Goal: Task Accomplishment & Management: Manage account settings

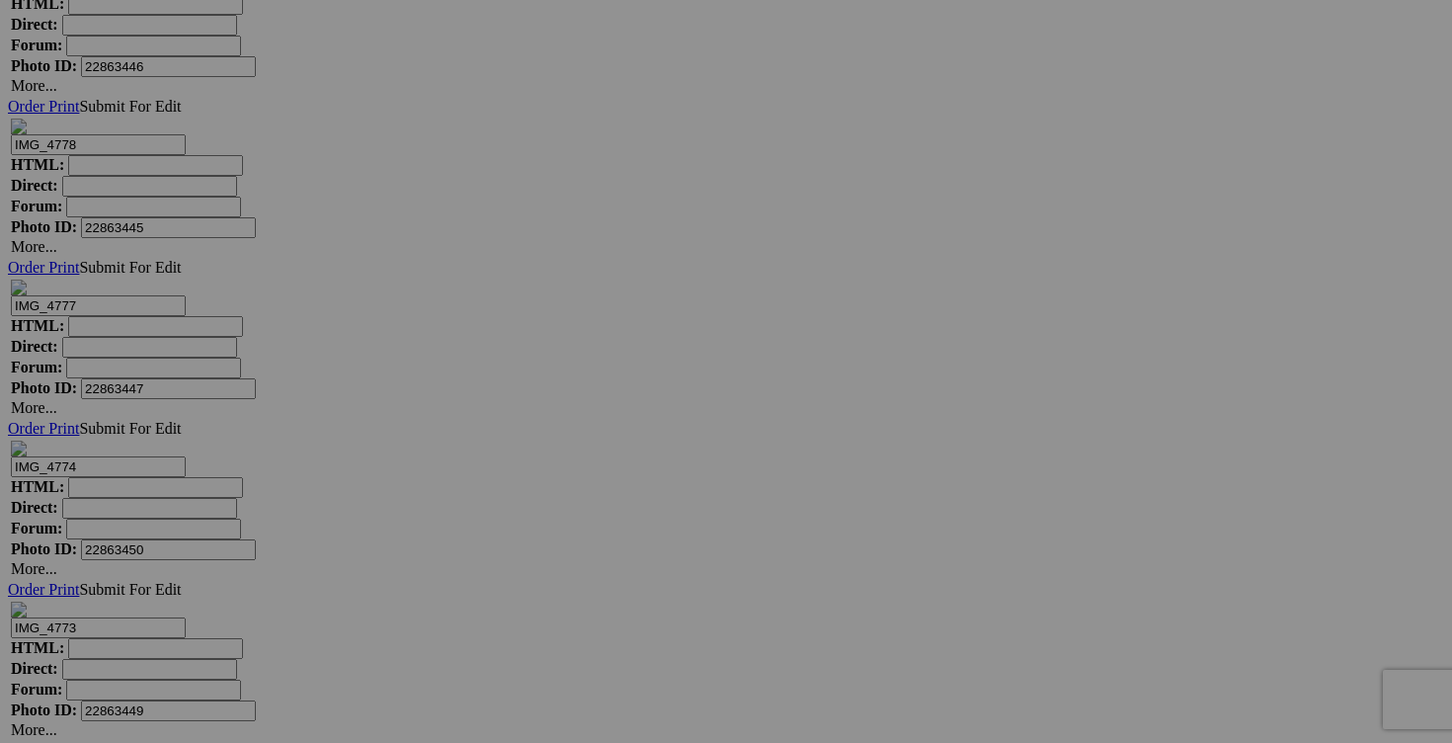
scroll to position [6757, 0]
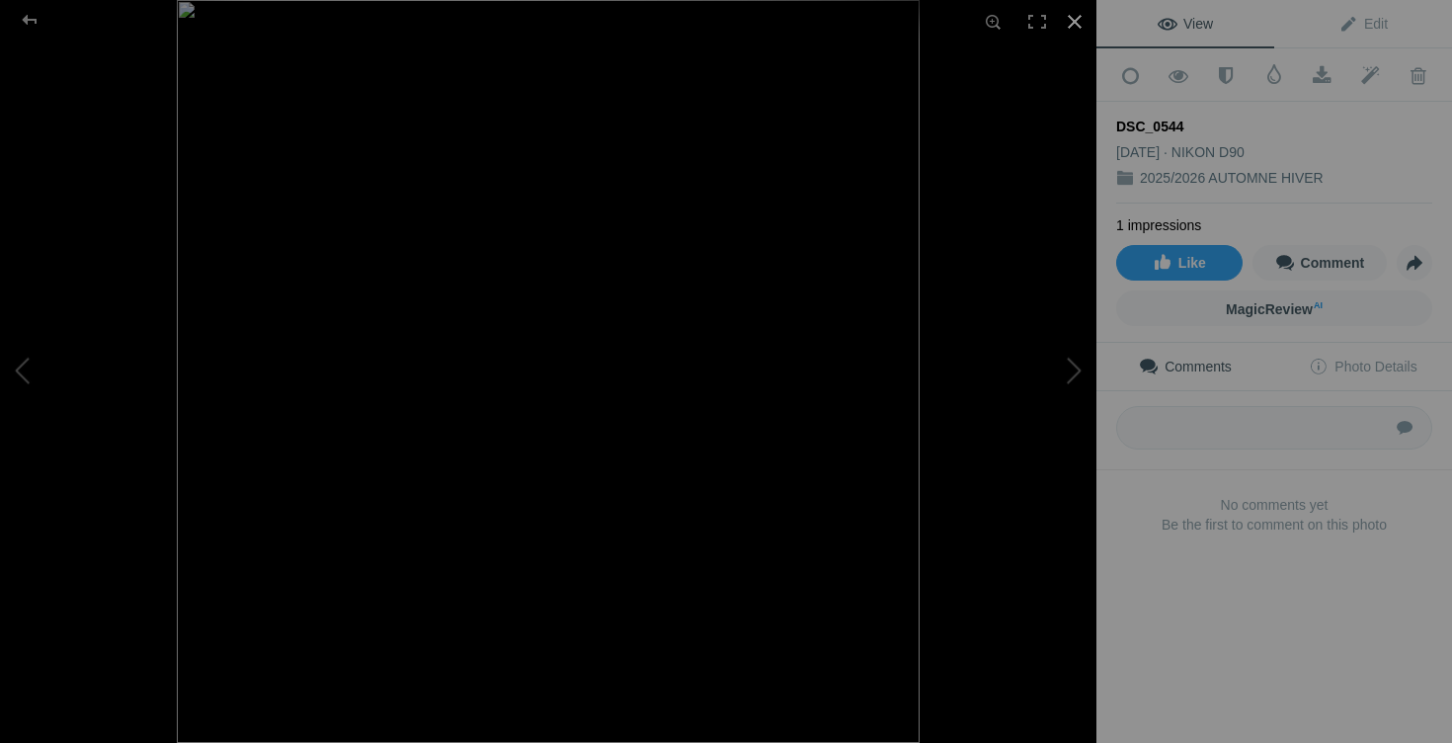
click at [1075, 17] on div at bounding box center [1074, 21] width 43 height 43
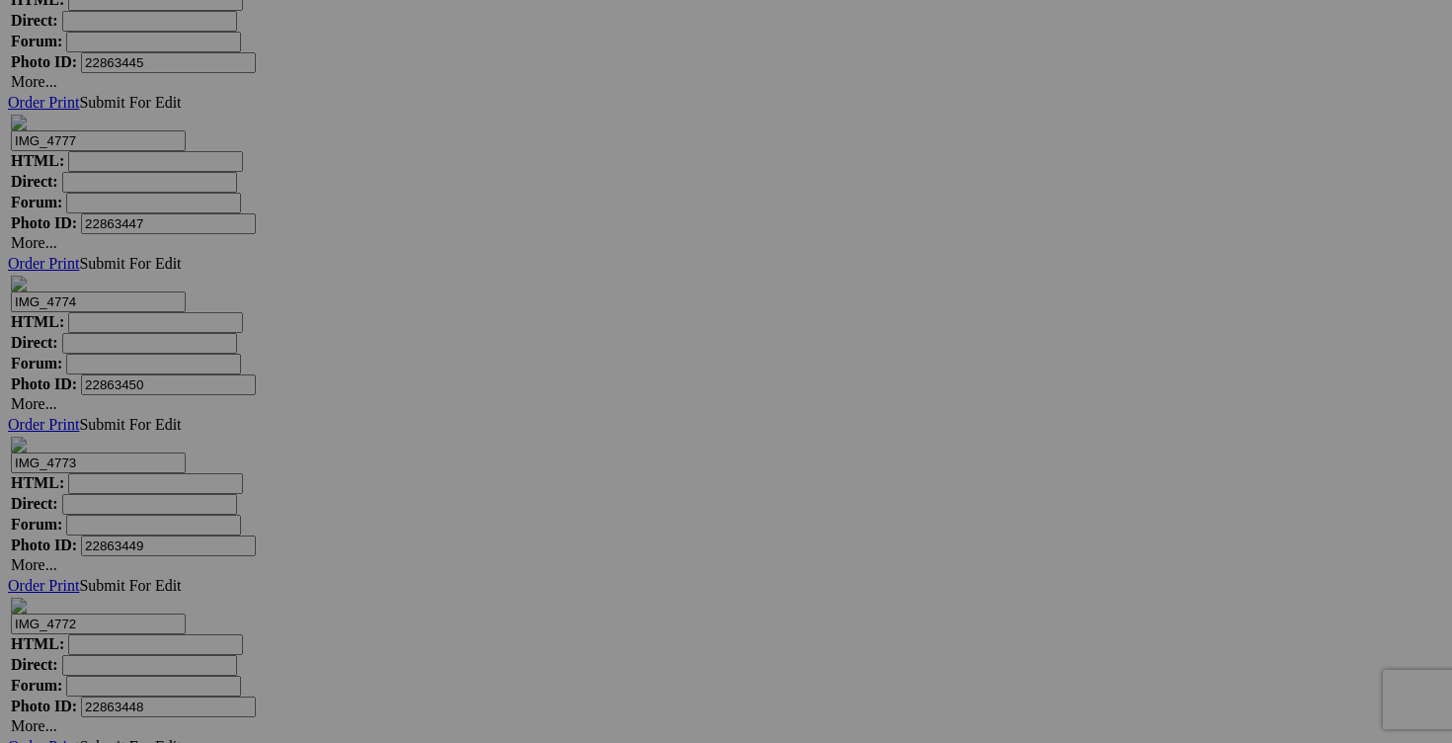
drag, startPoint x: 589, startPoint y: 433, endPoint x: 478, endPoint y: 431, distance: 110.6
type input "C"
drag, startPoint x: 535, startPoint y: 433, endPoint x: 422, endPoint y: 429, distance: 113.7
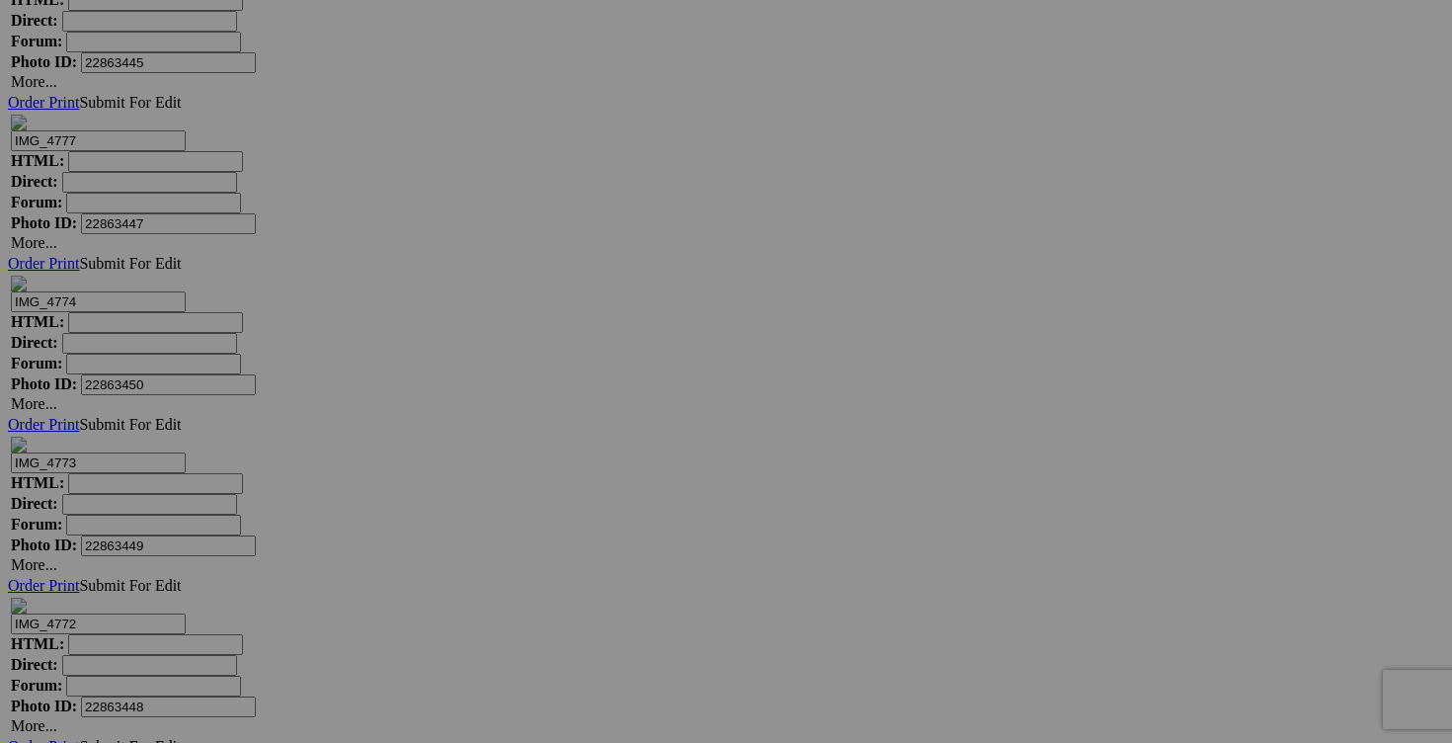
type input "chandail LULULEMON XXL 45$(comme neuf)"
drag, startPoint x: 411, startPoint y: 427, endPoint x: 218, endPoint y: 425, distance: 192.6
paste input "chandail LULULEMON XXL"
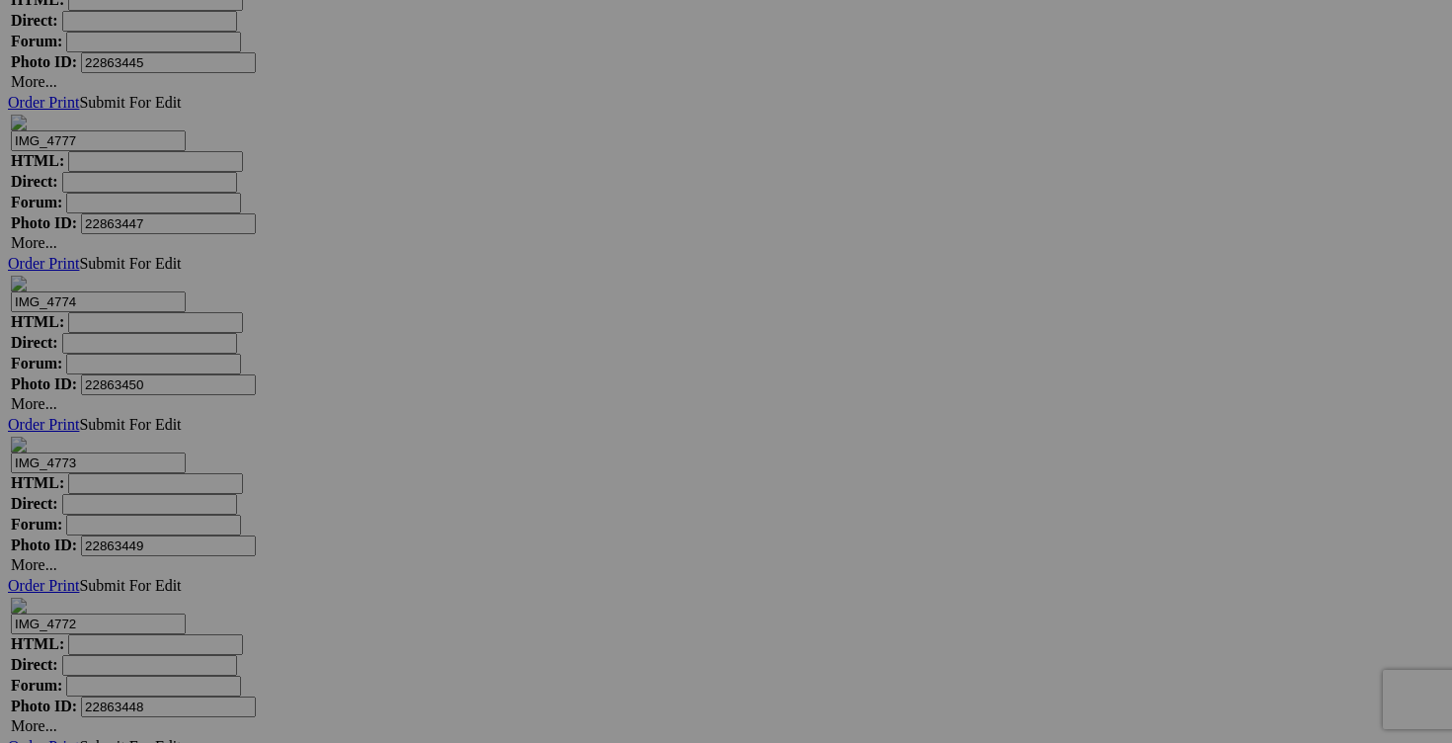
drag, startPoint x: 433, startPoint y: 433, endPoint x: 421, endPoint y: 427, distance: 13.3
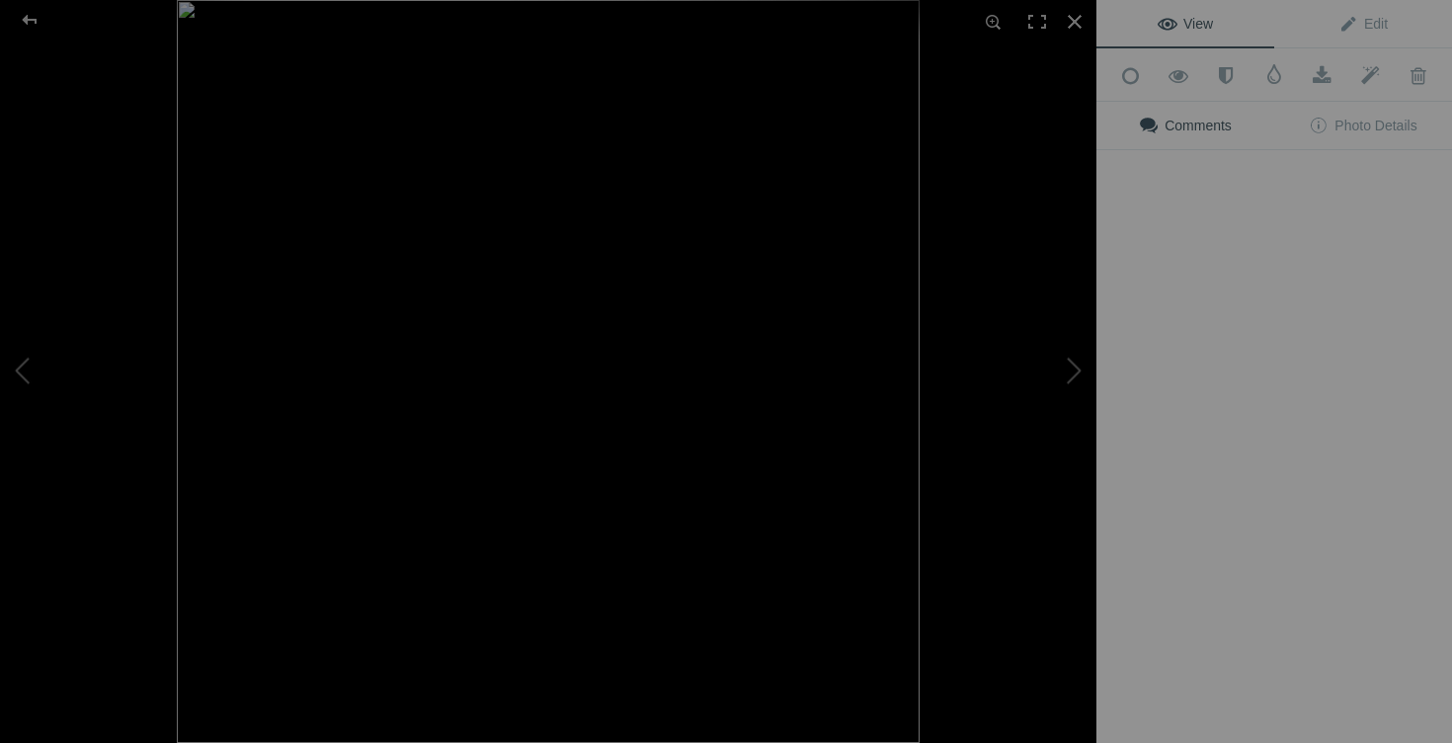
type input "chandail LULULEMON XXL"
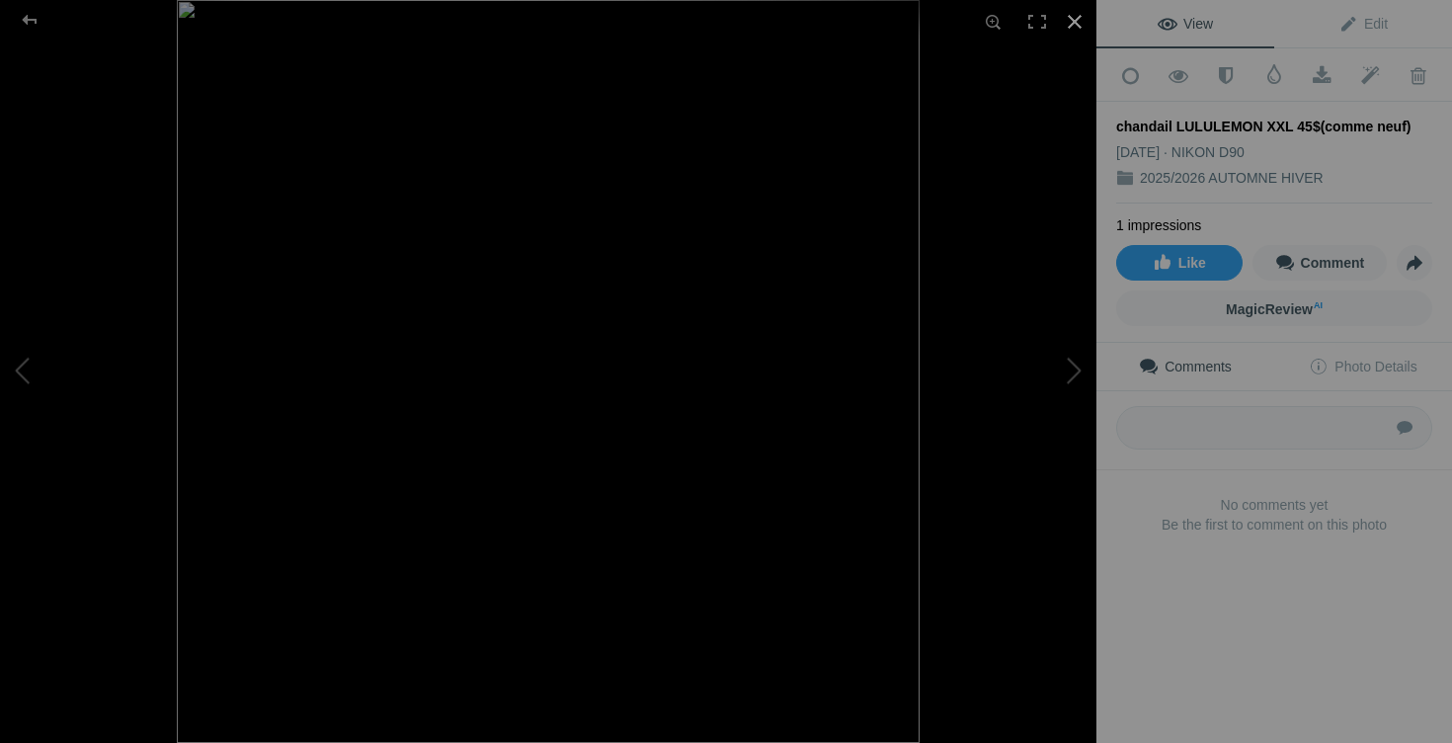
click at [1083, 17] on div at bounding box center [1074, 21] width 43 height 43
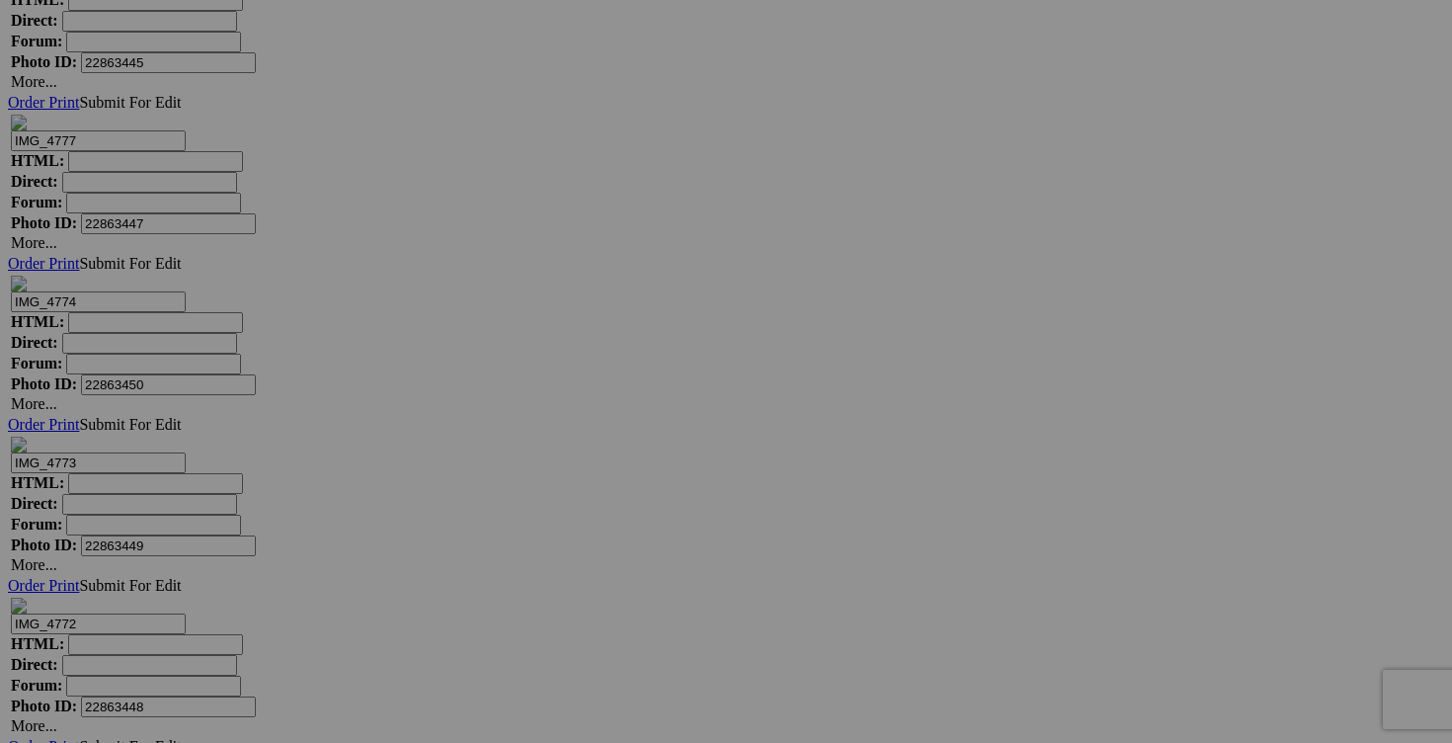
drag, startPoint x: 446, startPoint y: 434, endPoint x: 287, endPoint y: 425, distance: 159.3
drag, startPoint x: 1145, startPoint y: 179, endPoint x: 1032, endPoint y: 177, distance: 112.6
paste input "chandail LULULEMON XXL"
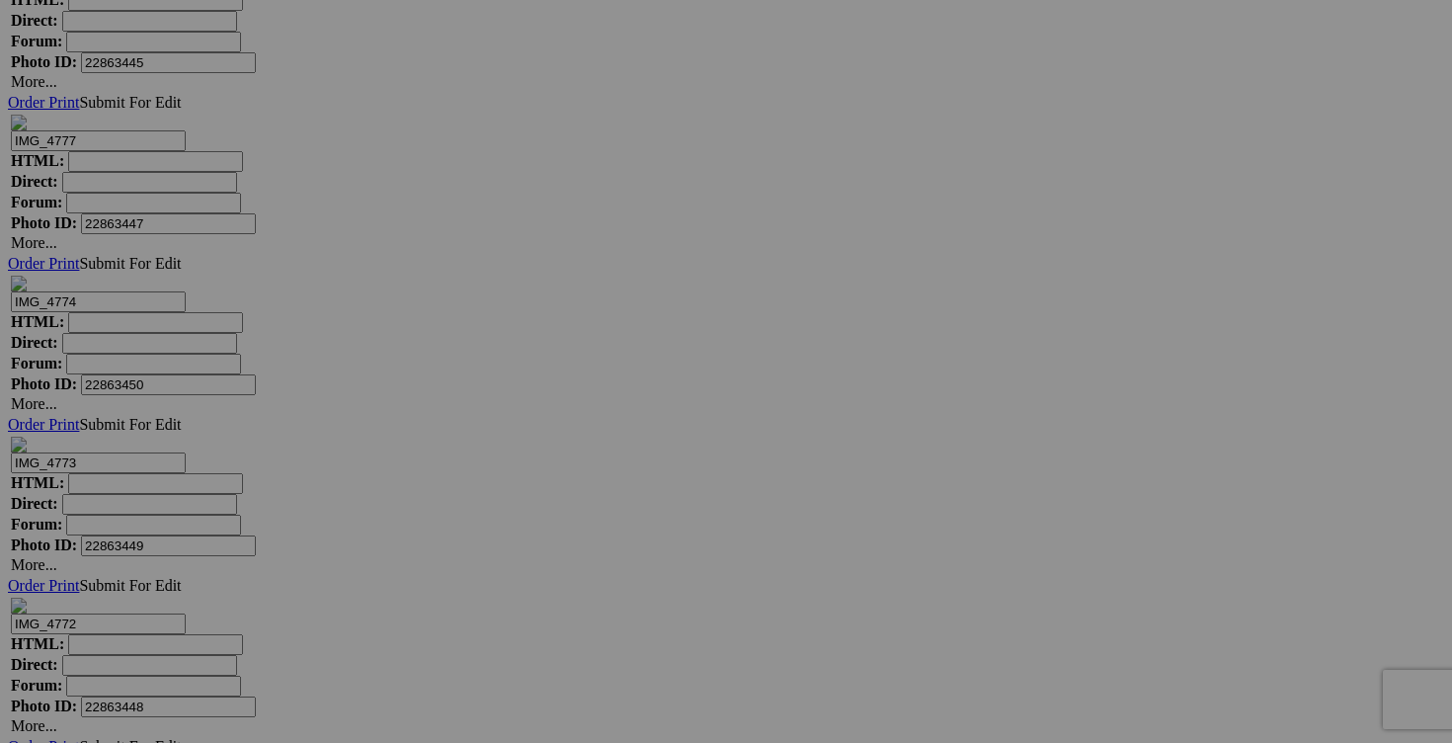
type input "chandail LULULEMON XXL"
drag, startPoint x: 1309, startPoint y: 178, endPoint x: 1163, endPoint y: 174, distance: 146.2
paste input "chandail LULULEMON XXL"
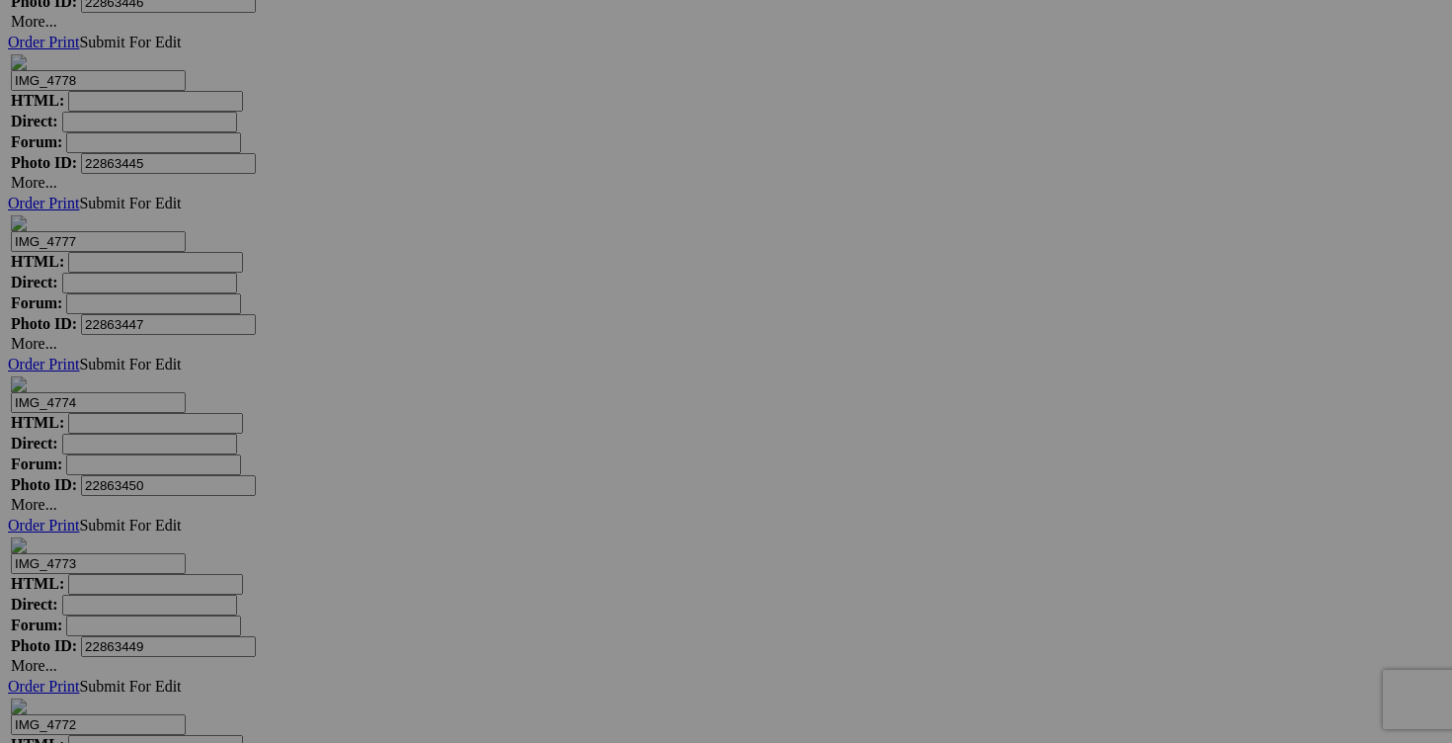
scroll to position [6620, 0]
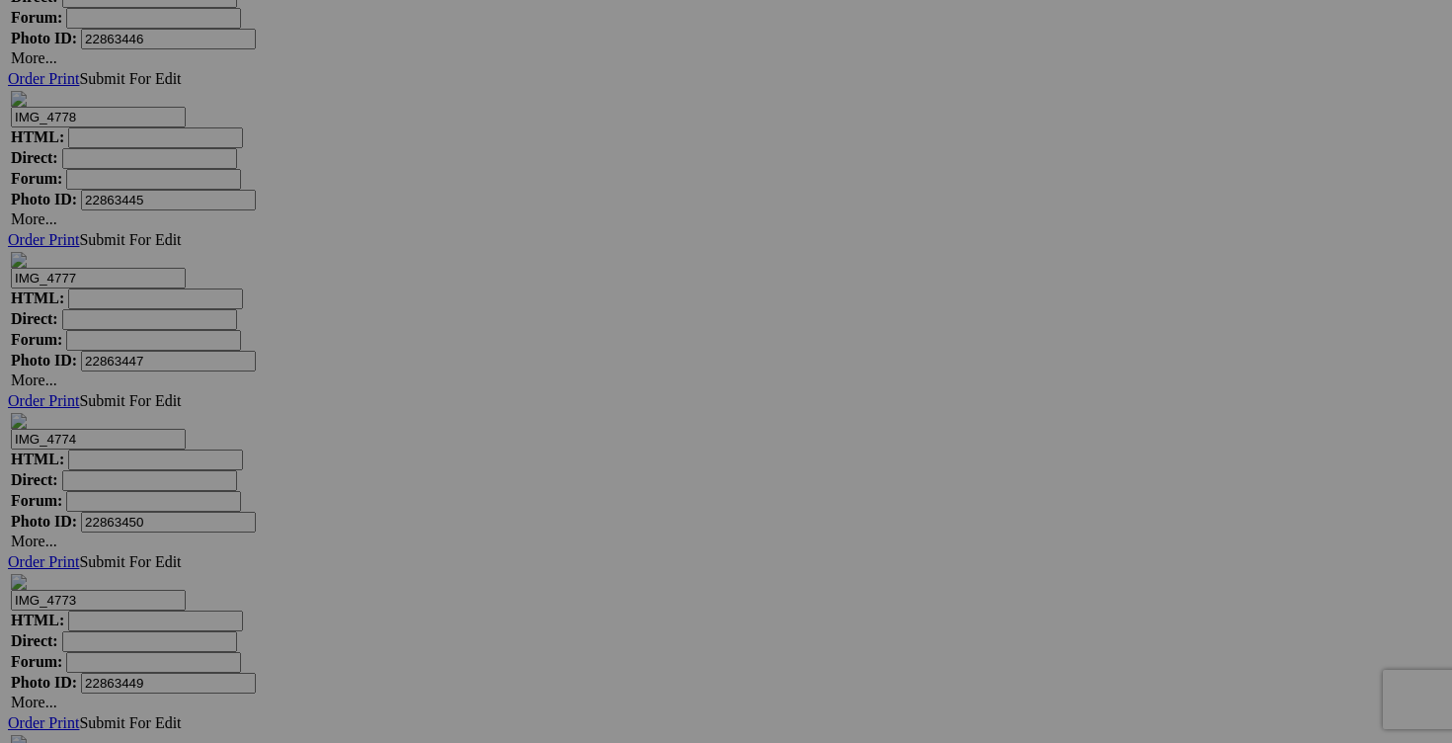
type input "chandail LULULEMON XXL"
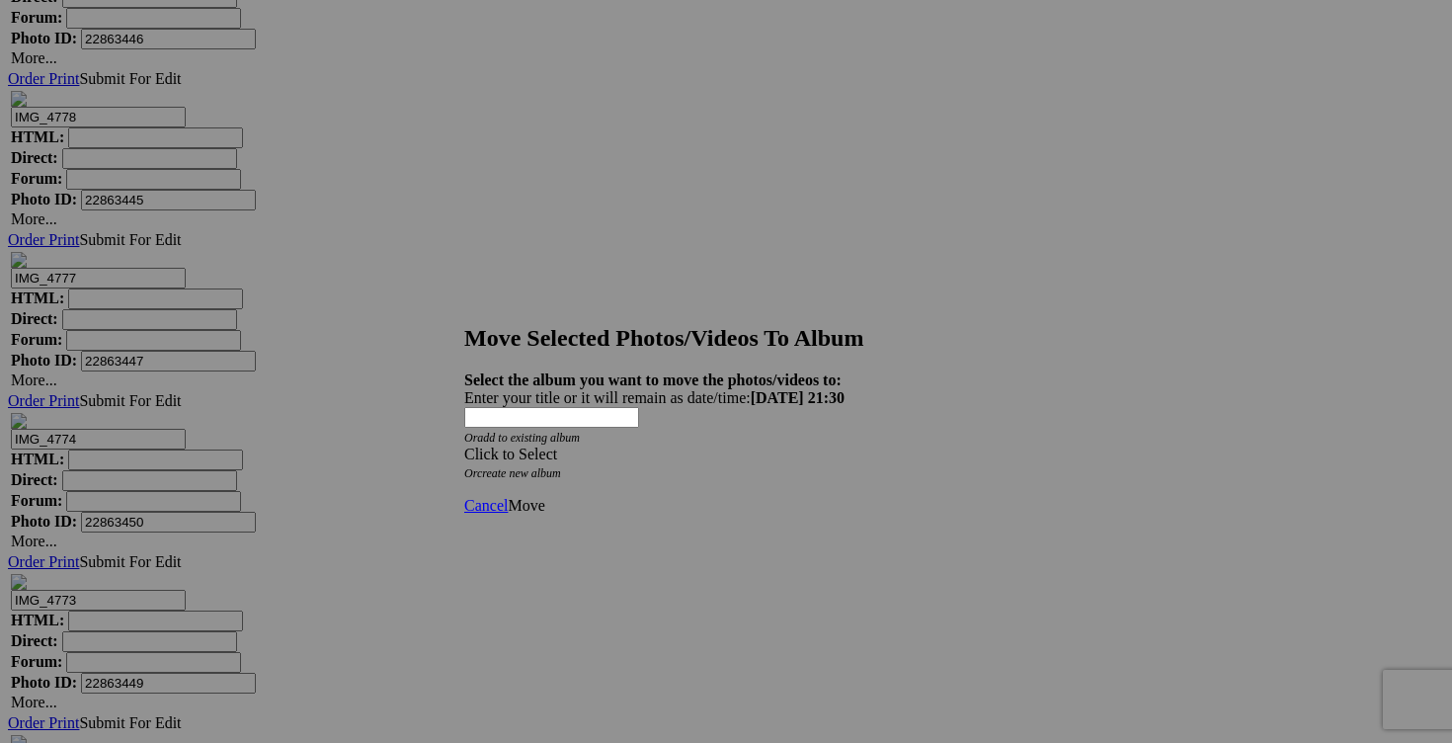
click at [464, 445] on span at bounding box center [464, 453] width 0 height 17
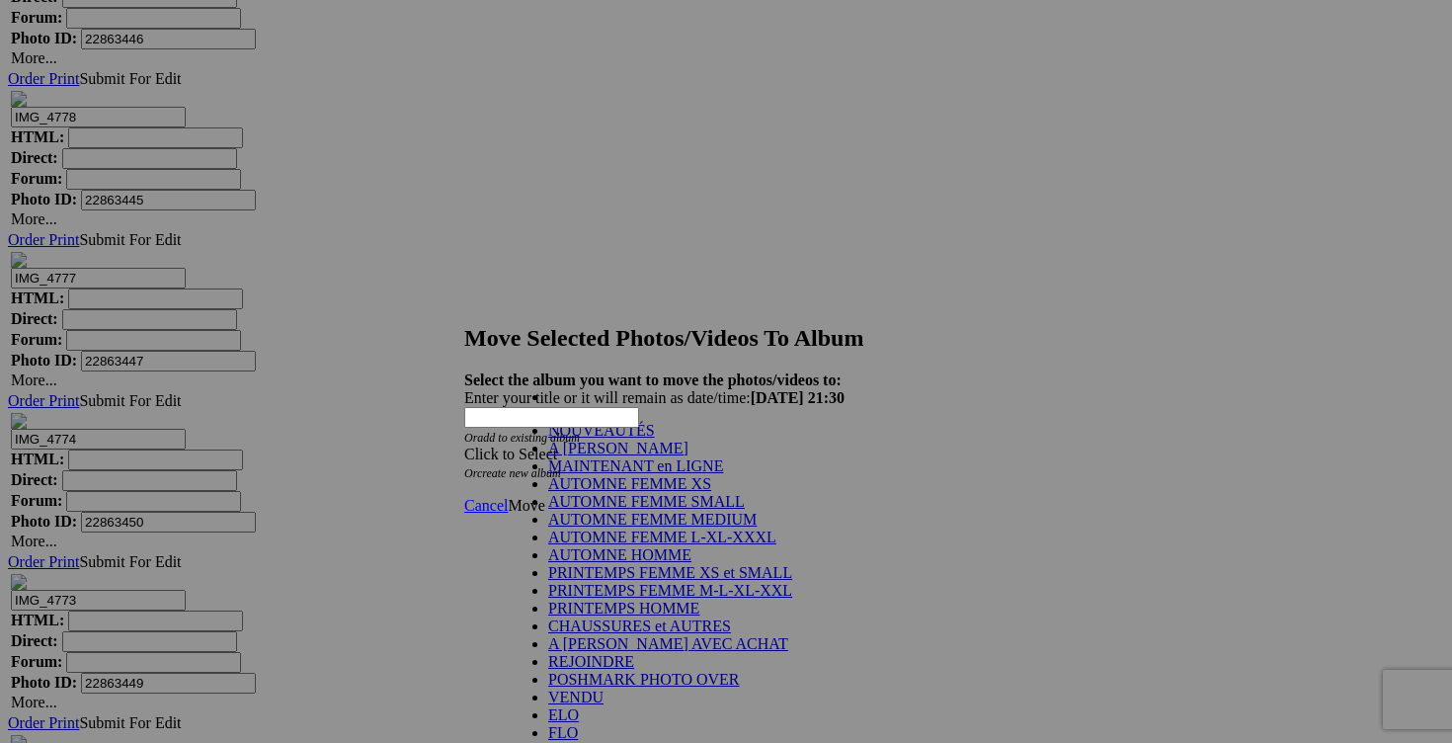
click at [655, 439] on link "NOUVEAUTÉS" at bounding box center [601, 430] width 107 height 17
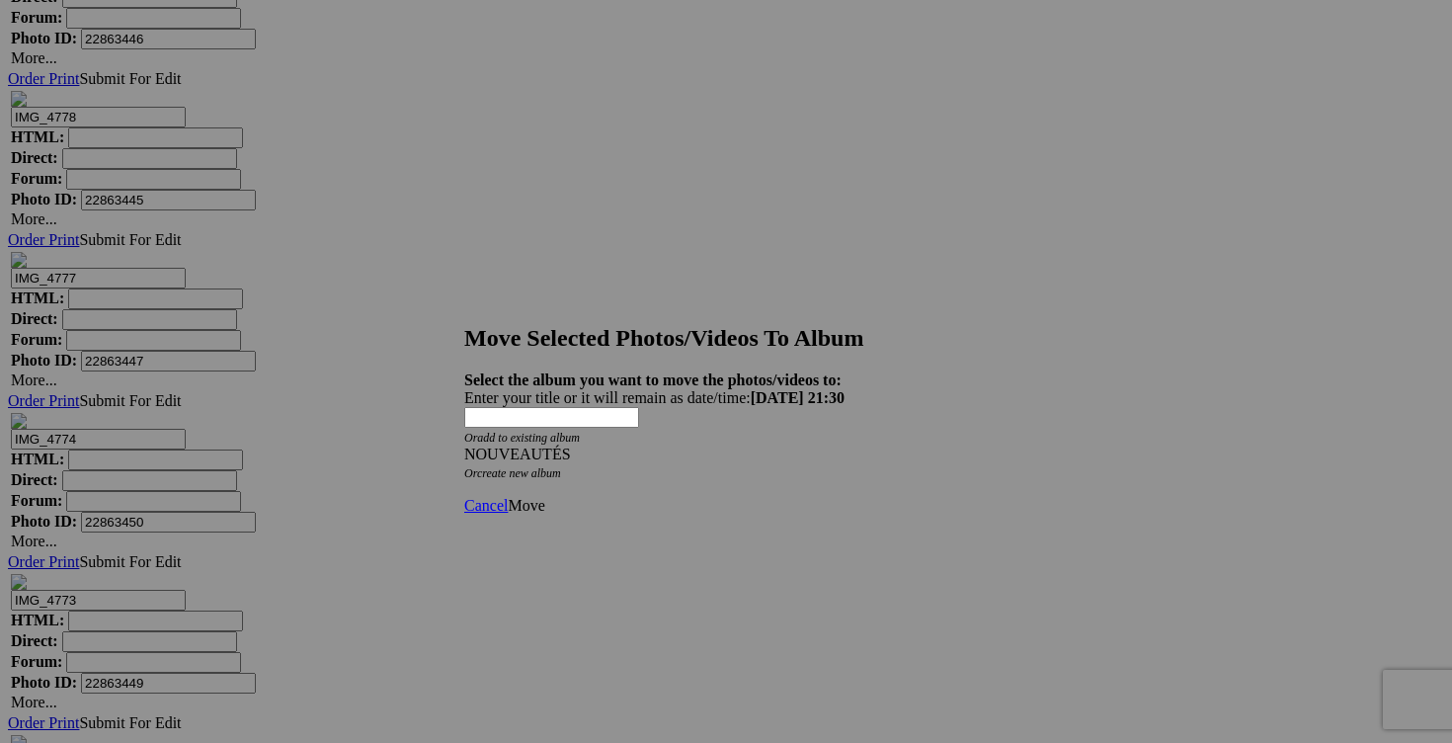
click at [544, 497] on span "Move" at bounding box center [526, 505] width 37 height 17
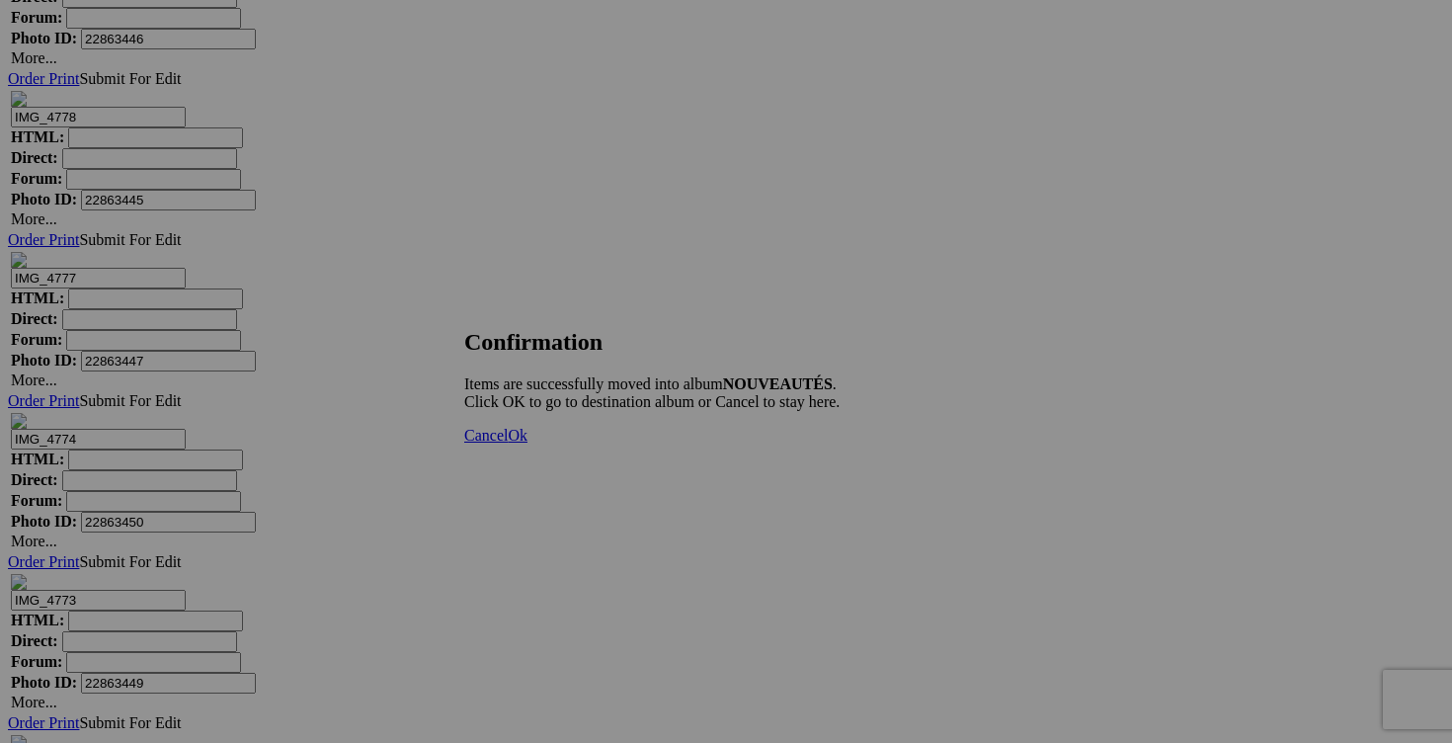
click at [508, 444] on span "Cancel" at bounding box center [485, 435] width 43 height 17
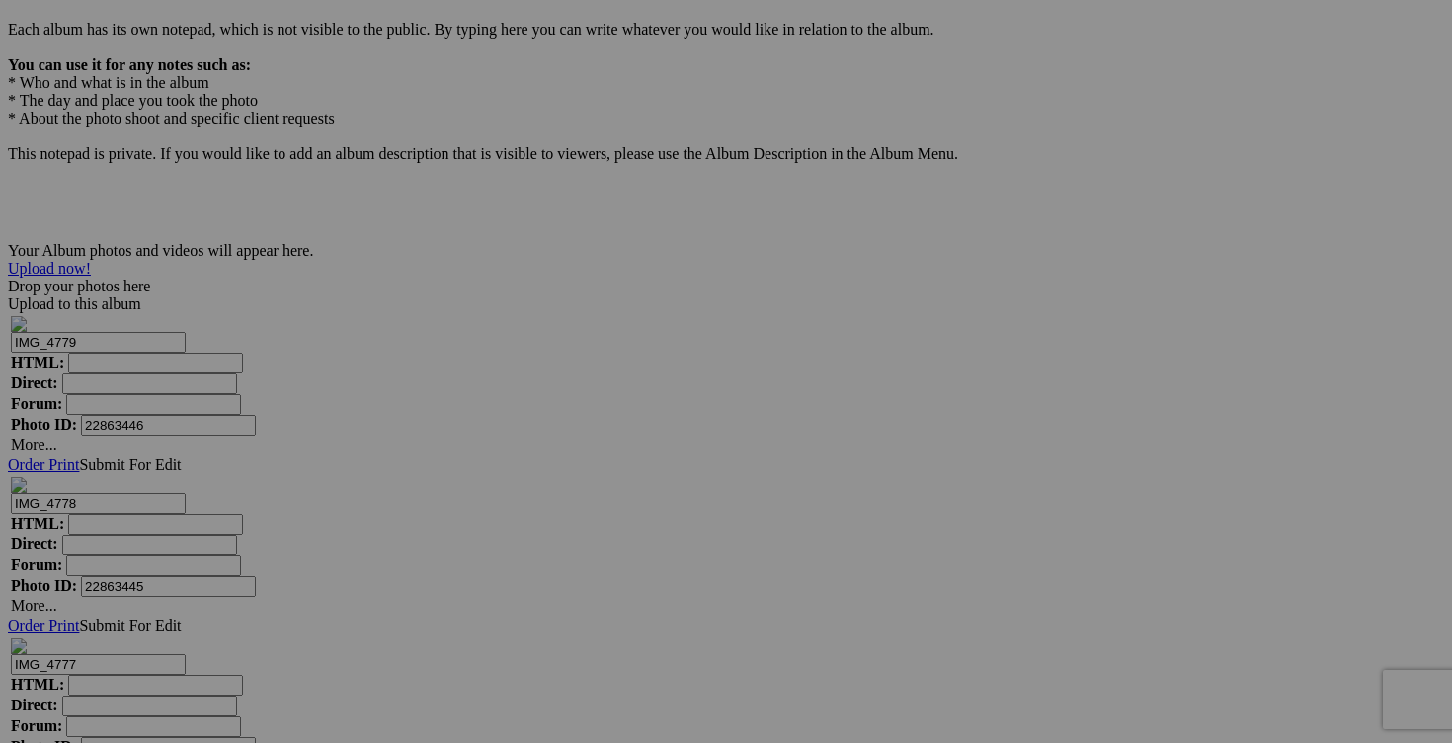
scroll to position [6219, 0]
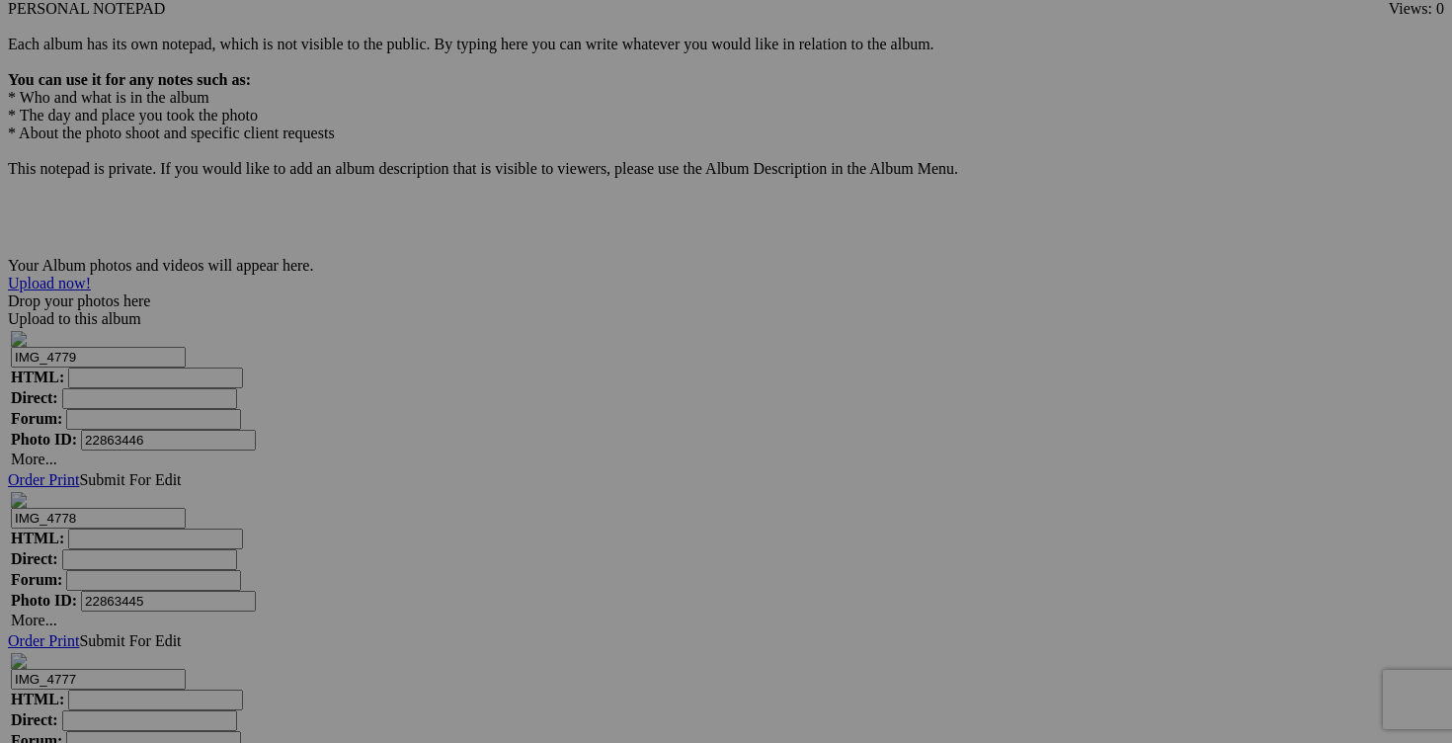
drag, startPoint x: 409, startPoint y: 716, endPoint x: 325, endPoint y: 713, distance: 84.0
drag, startPoint x: 358, startPoint y: 720, endPoint x: 292, endPoint y: 711, distance: 65.8
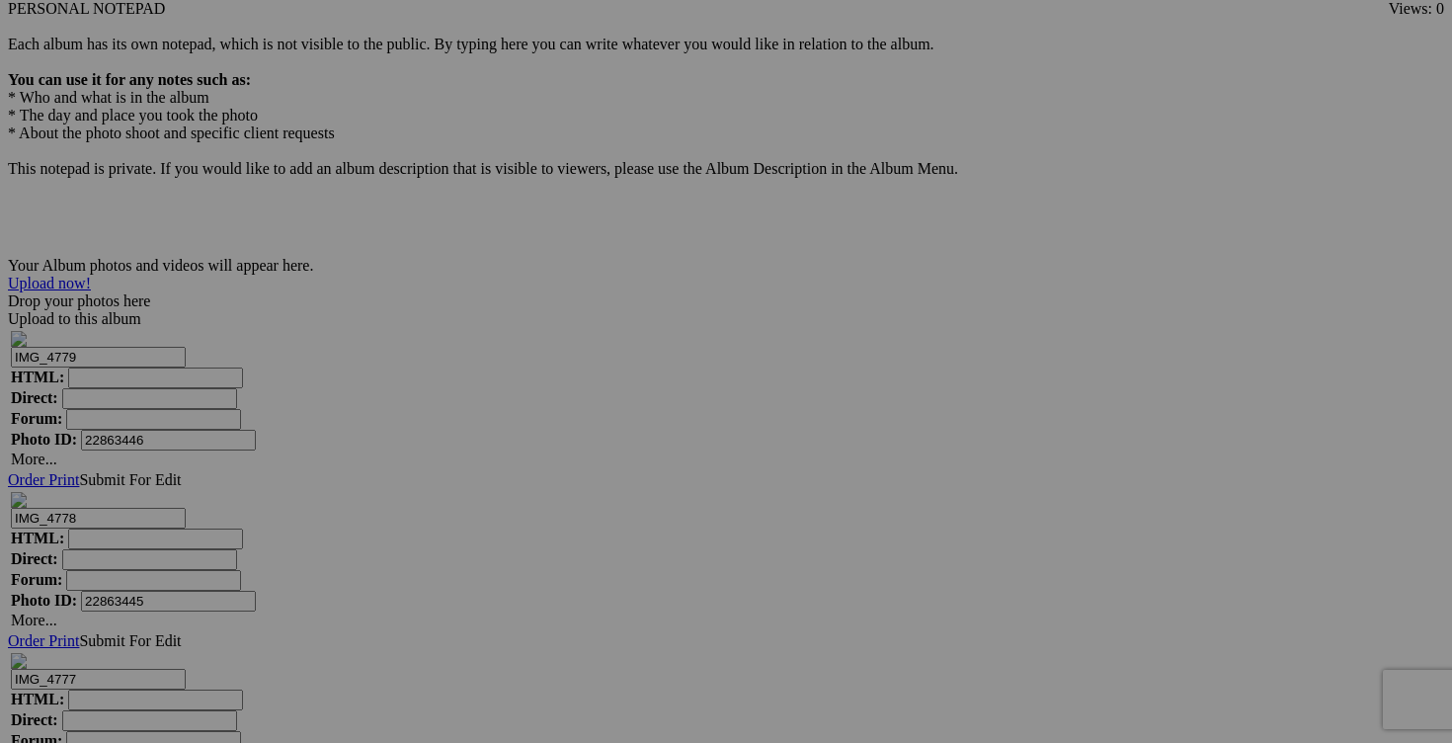
type input "chemise [PERSON_NAME] [PERSON_NAME] medium 35$(comme neuf)"
drag, startPoint x: 1305, startPoint y: 464, endPoint x: 1155, endPoint y: 473, distance: 150.4
drag, startPoint x: 1290, startPoint y: 468, endPoint x: 1171, endPoint y: 465, distance: 119.6
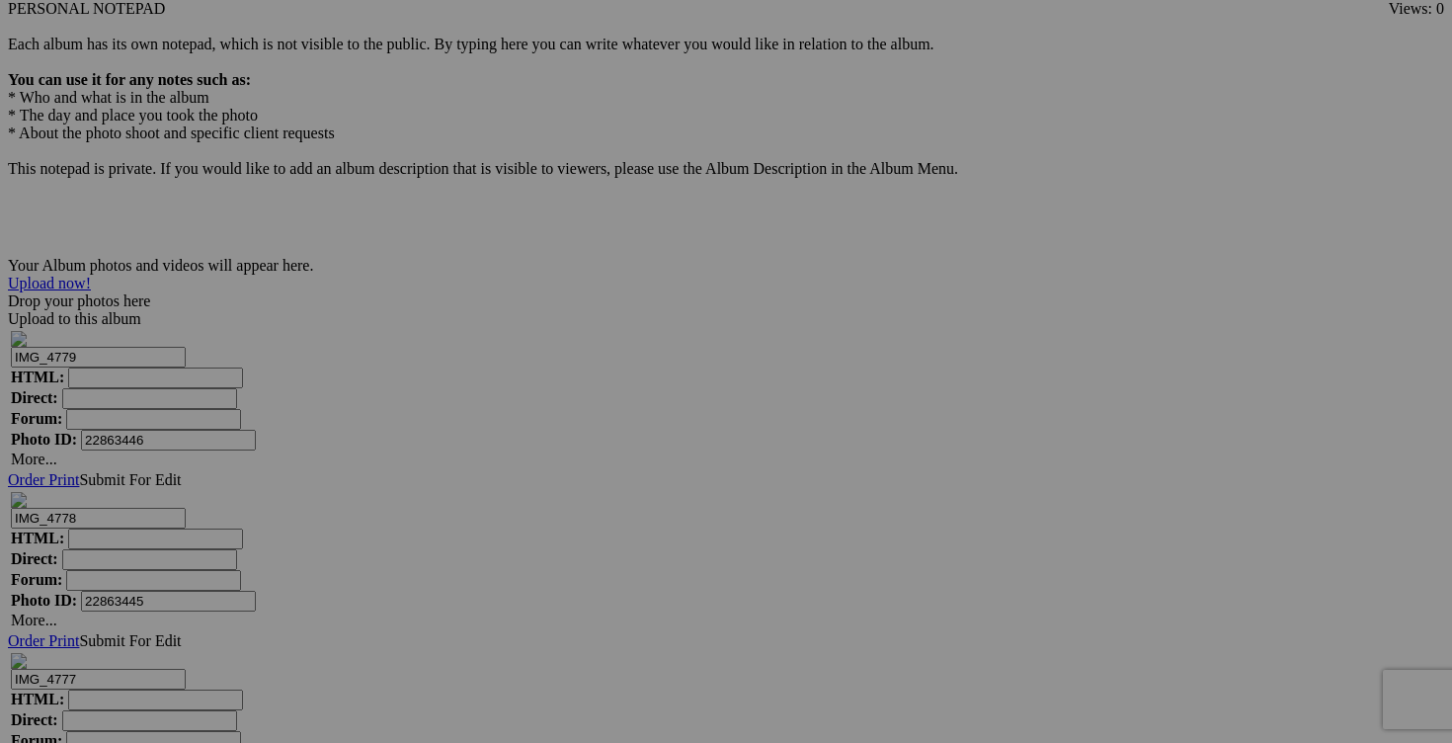
paste input "chemise [PERSON_NAME] [PERSON_NAME] medium"
type input "chemise [PERSON_NAME] [PERSON_NAME] medium"
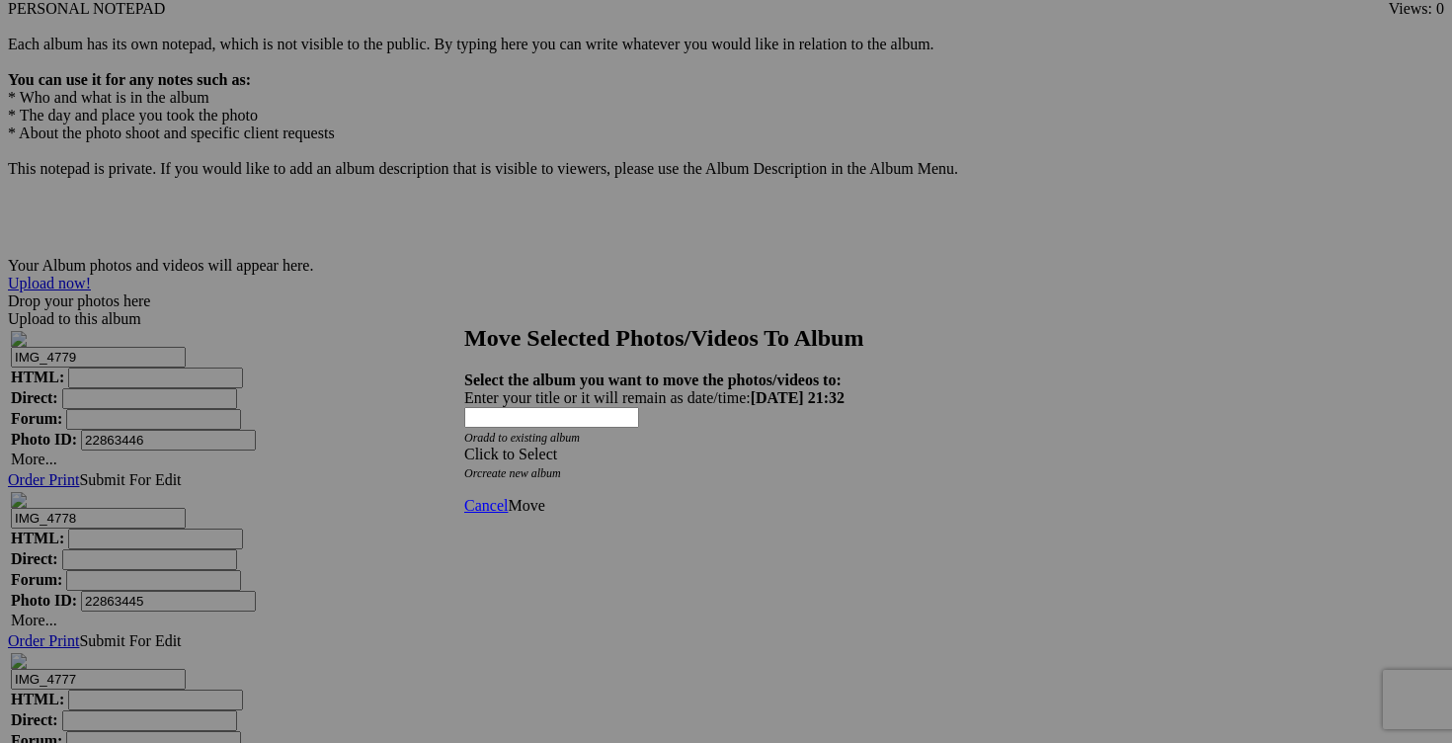
click at [464, 445] on span at bounding box center [464, 453] width 0 height 17
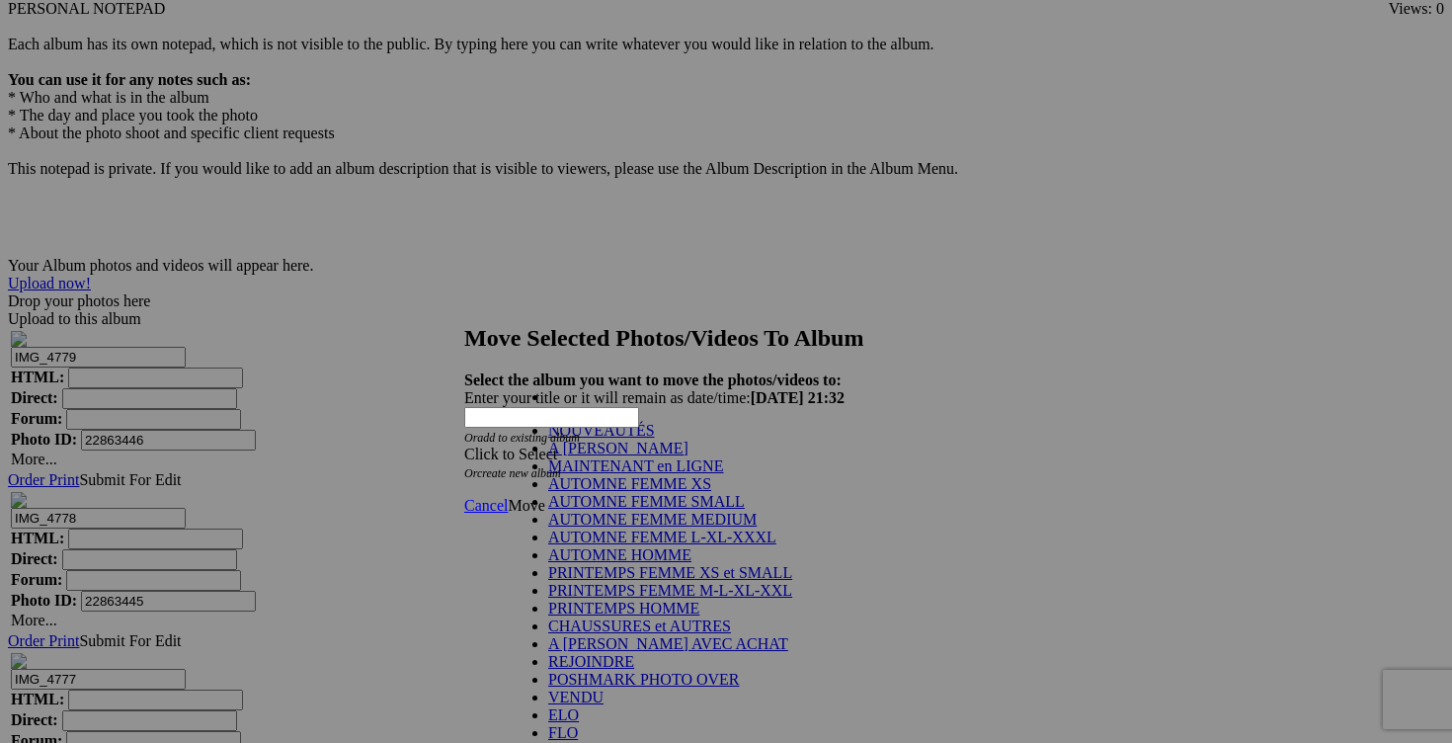
click at [635, 439] on link "NOUVEAUTÉS" at bounding box center [601, 430] width 107 height 17
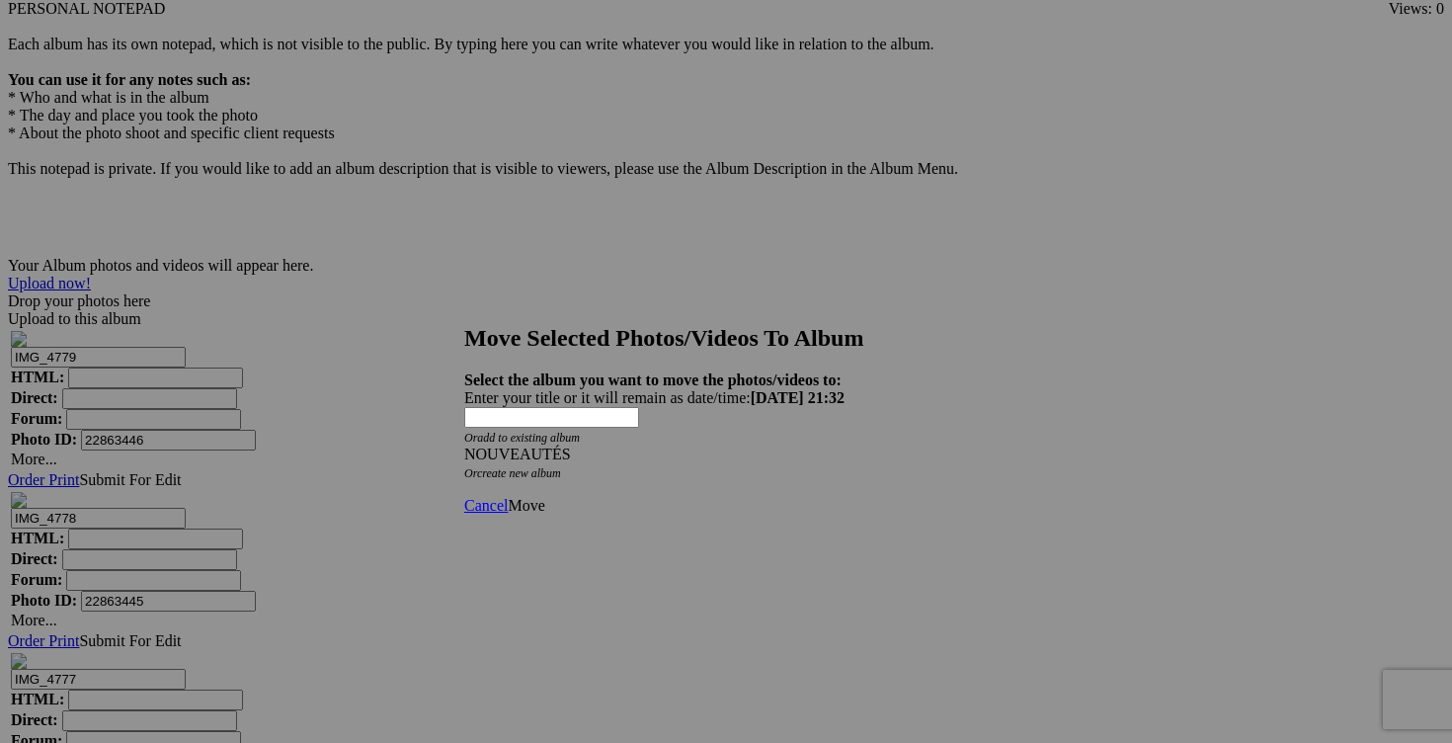
click at [544, 497] on span "Move" at bounding box center [526, 505] width 37 height 17
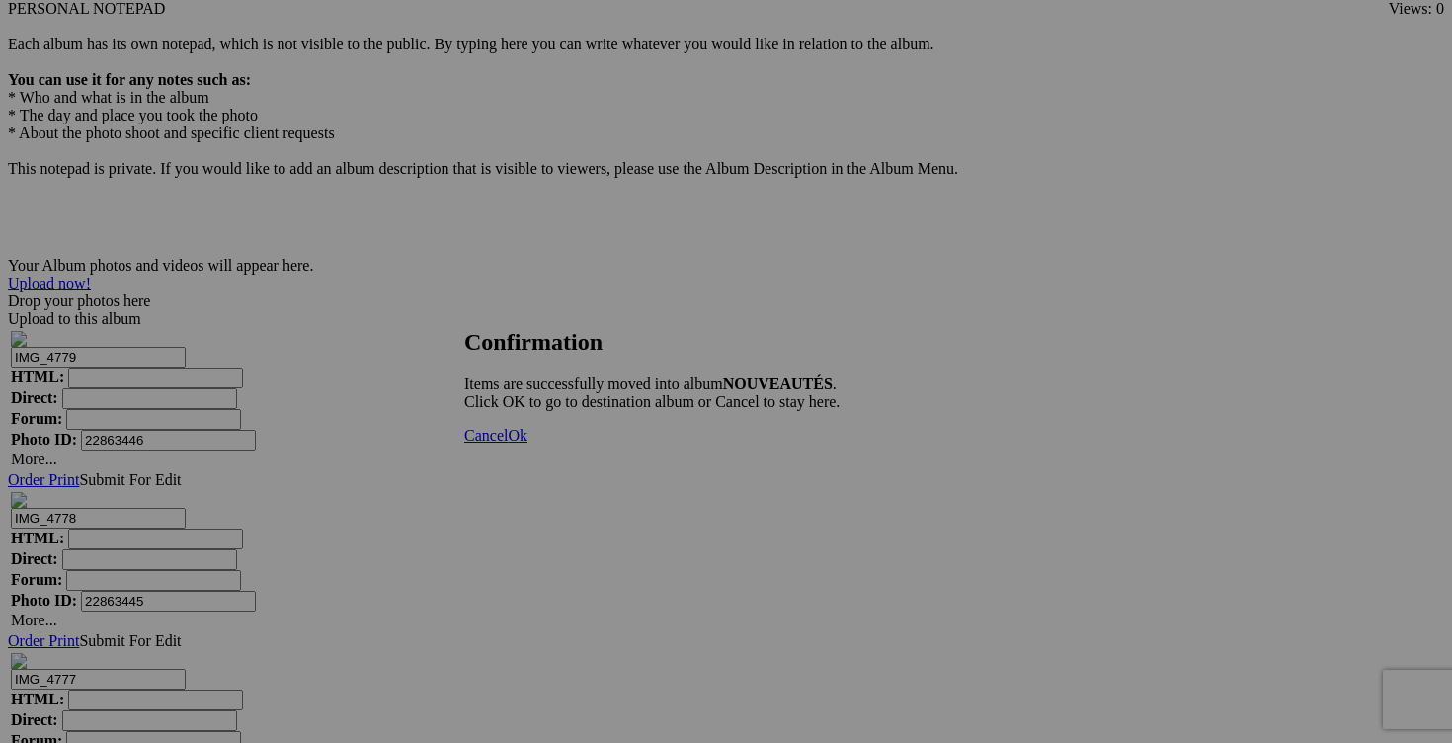
click at [508, 444] on span "Cancel" at bounding box center [485, 435] width 43 height 17
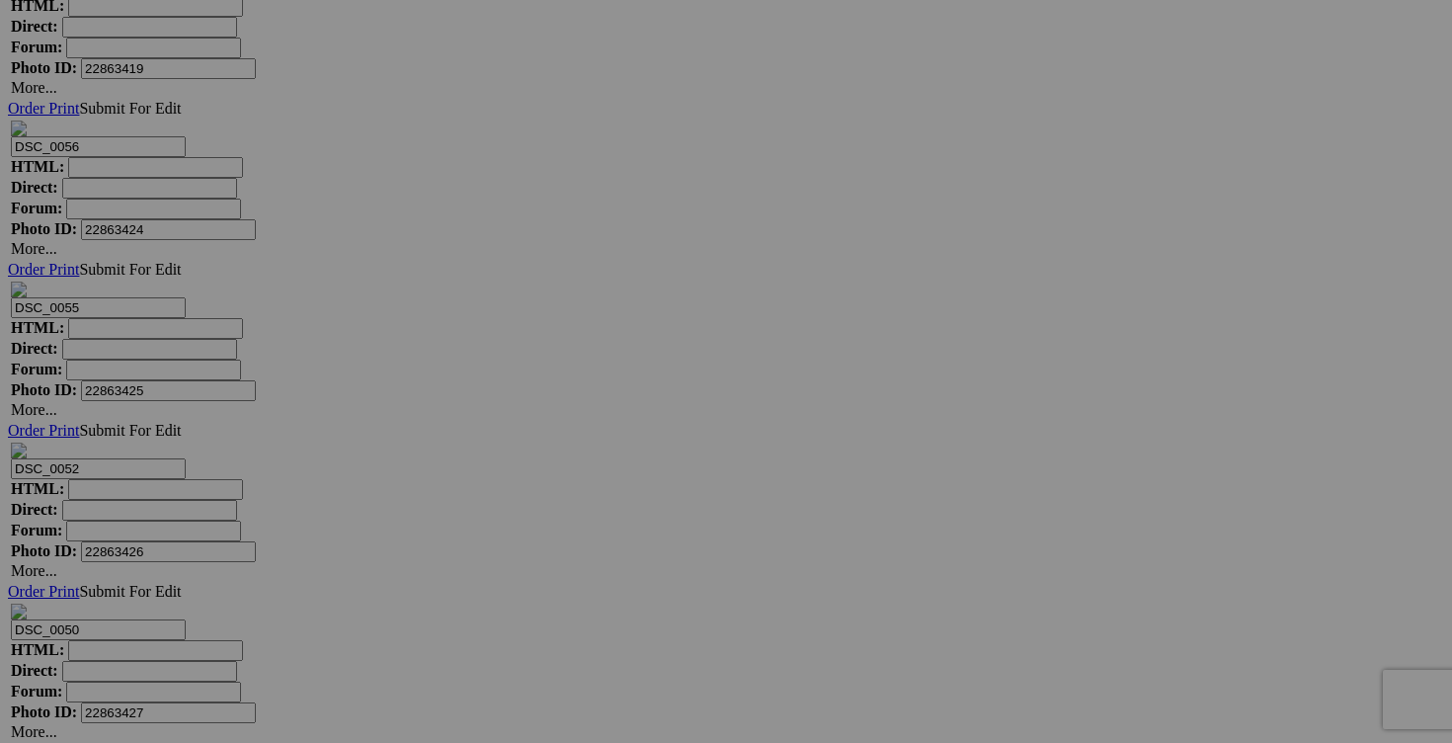
scroll to position [9018, 0]
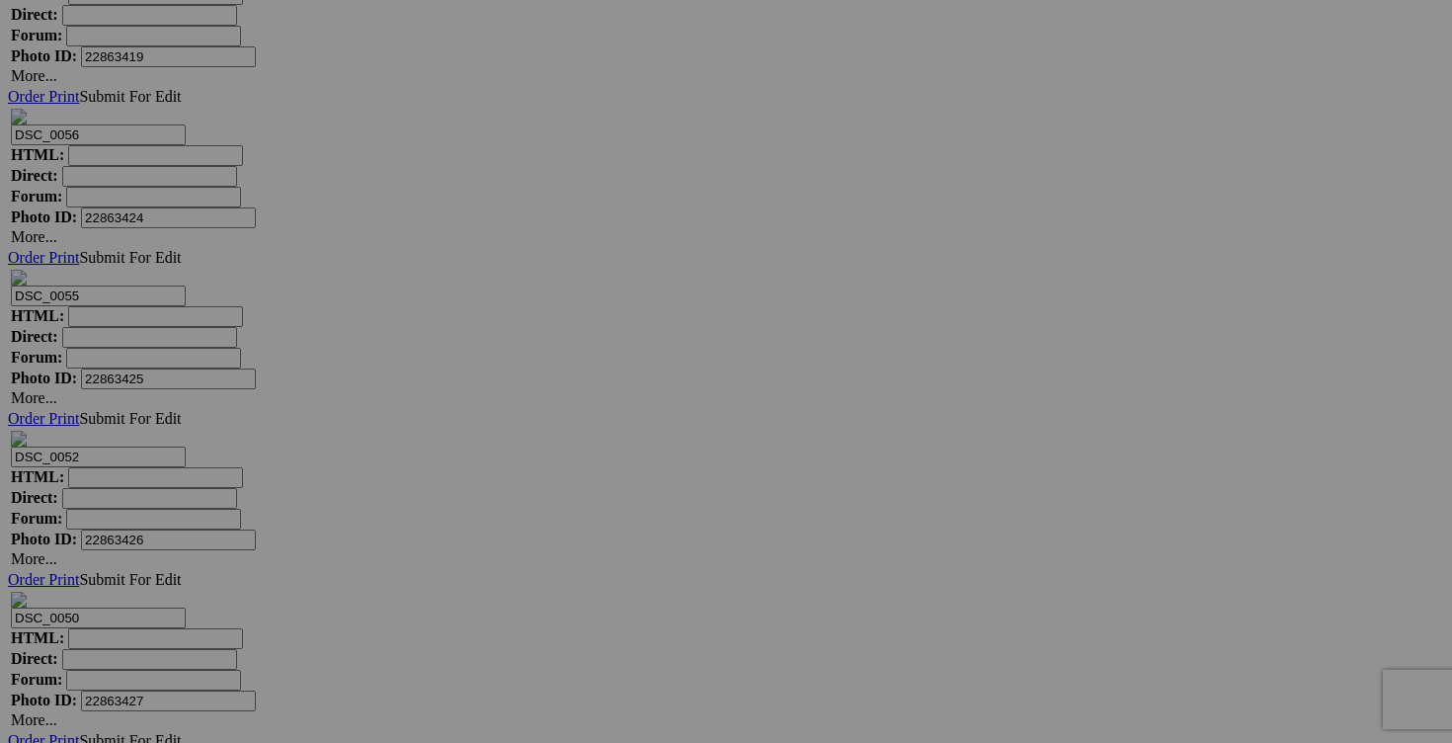
drag, startPoint x: 940, startPoint y: 679, endPoint x: 777, endPoint y: 689, distance: 163.3
type input "D"
drag, startPoint x: 886, startPoint y: 680, endPoint x: 812, endPoint y: 673, distance: 74.4
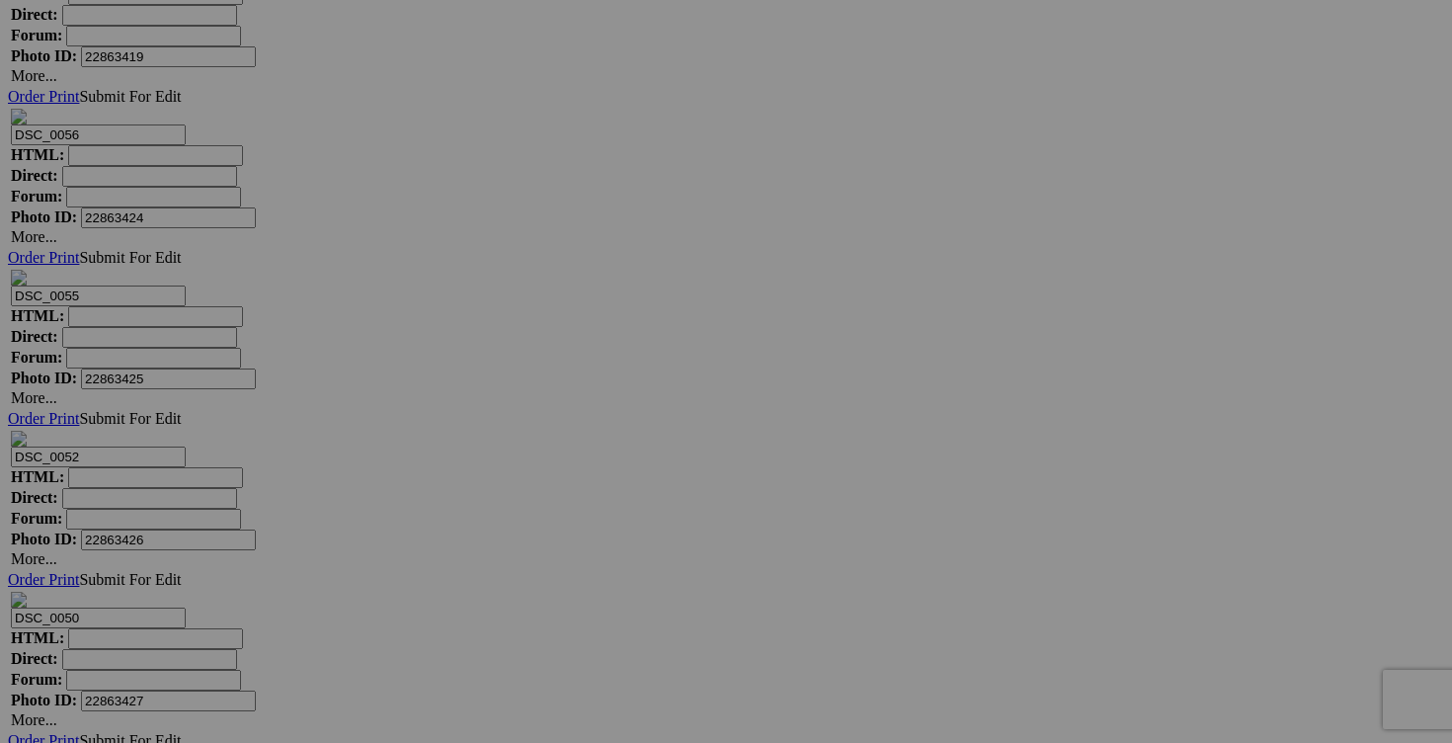
type input "chandail UNDER ARMOUR XXL 20$(comme neuf)"
drag, startPoint x: 780, startPoint y: 679, endPoint x: 585, endPoint y: 679, distance: 195.6
paste input "chandail UNDER ARMOUR XXL"
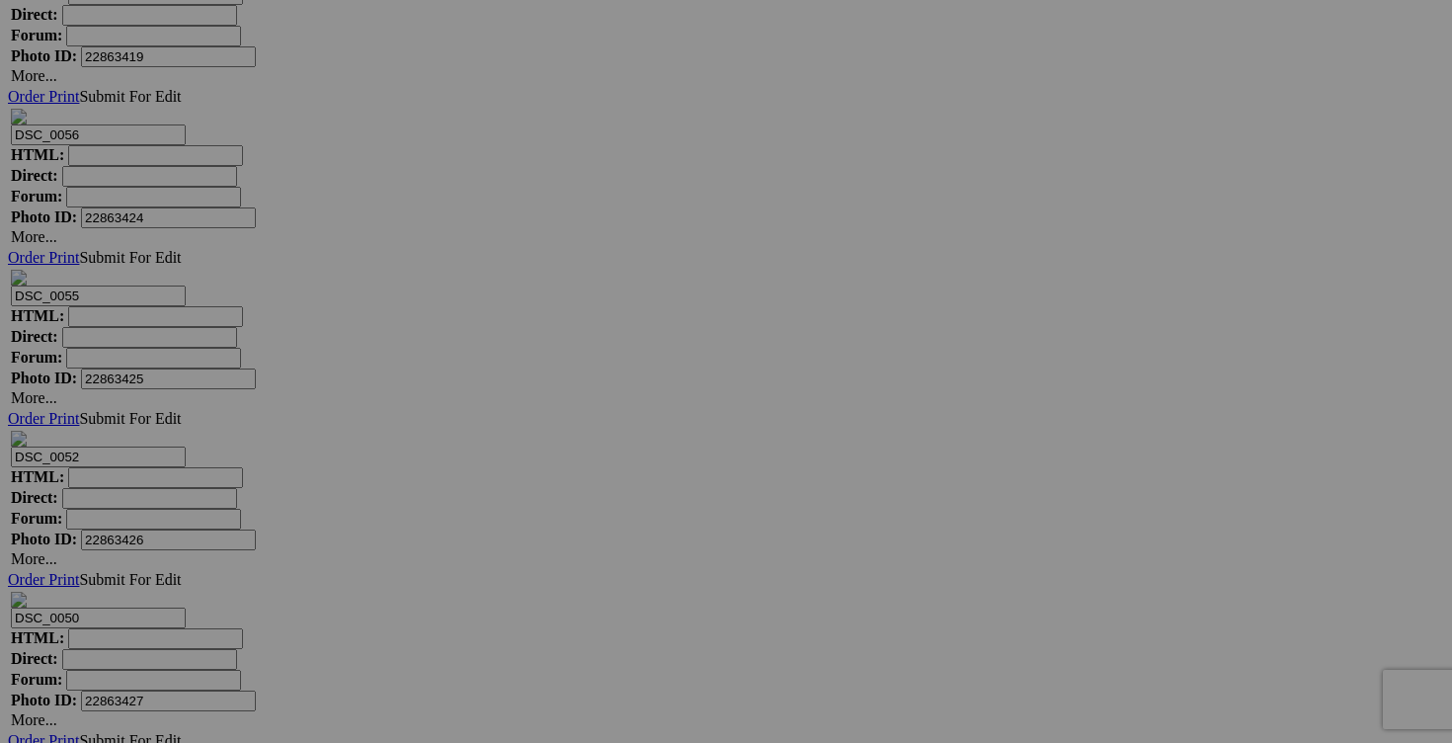
scroll to position [0, 6]
type input "chandail UNDER ARMOUR XXL"
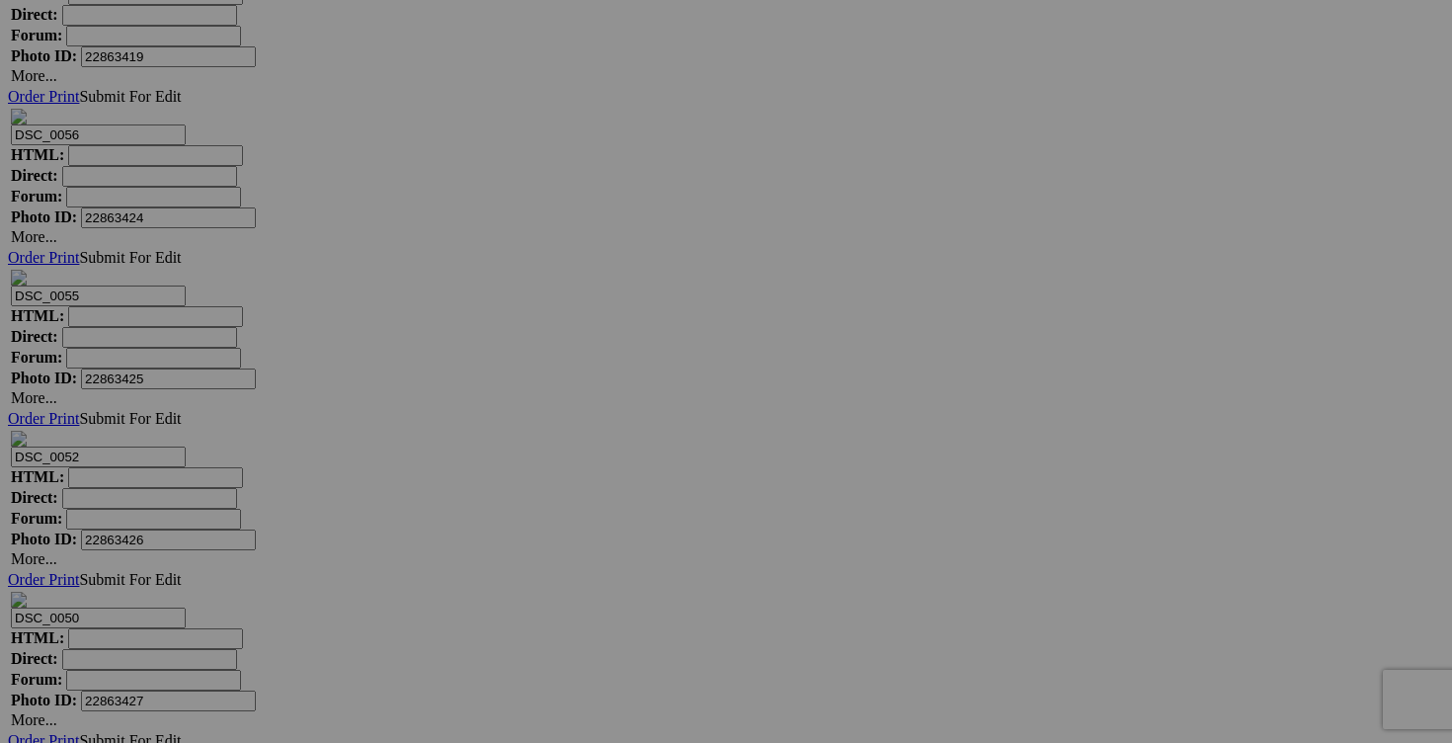
scroll to position [0, 0]
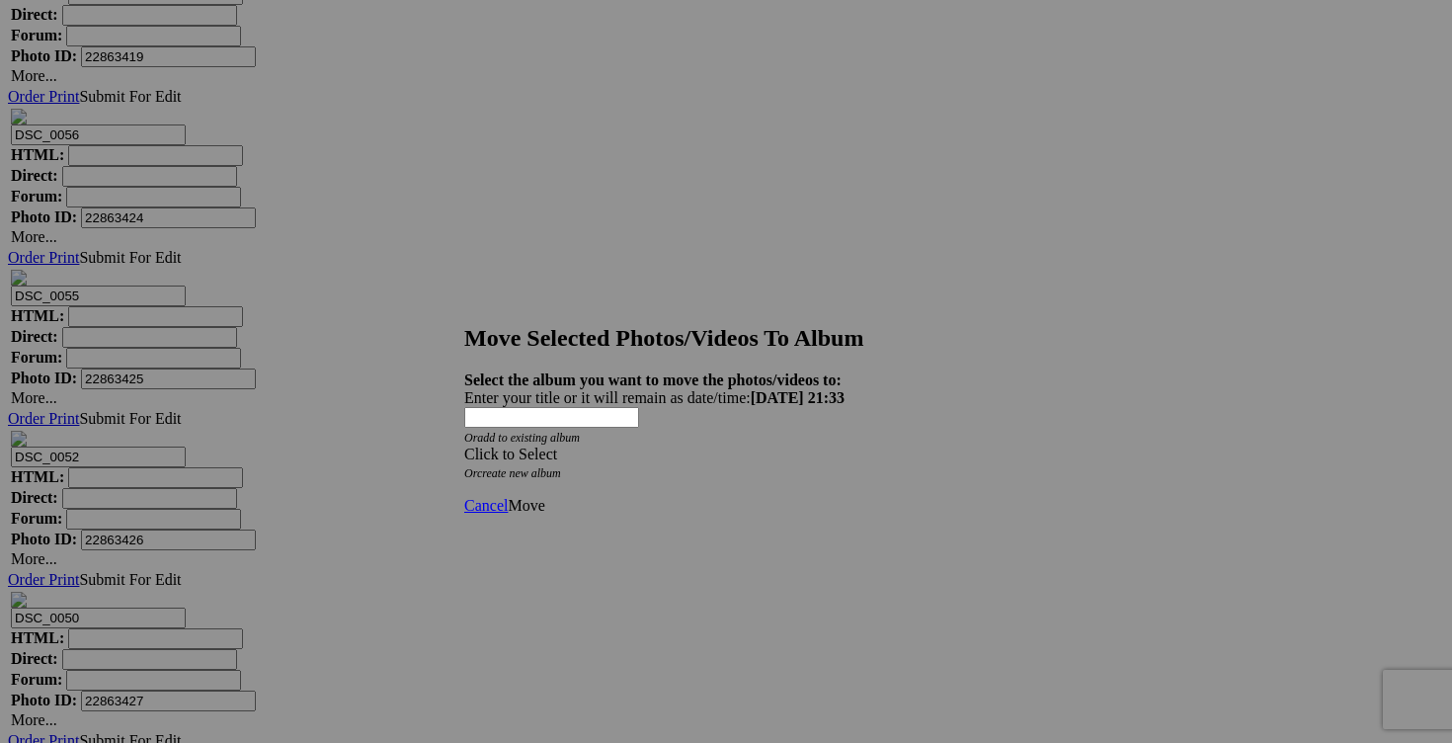
click at [464, 445] on span at bounding box center [464, 453] width 0 height 17
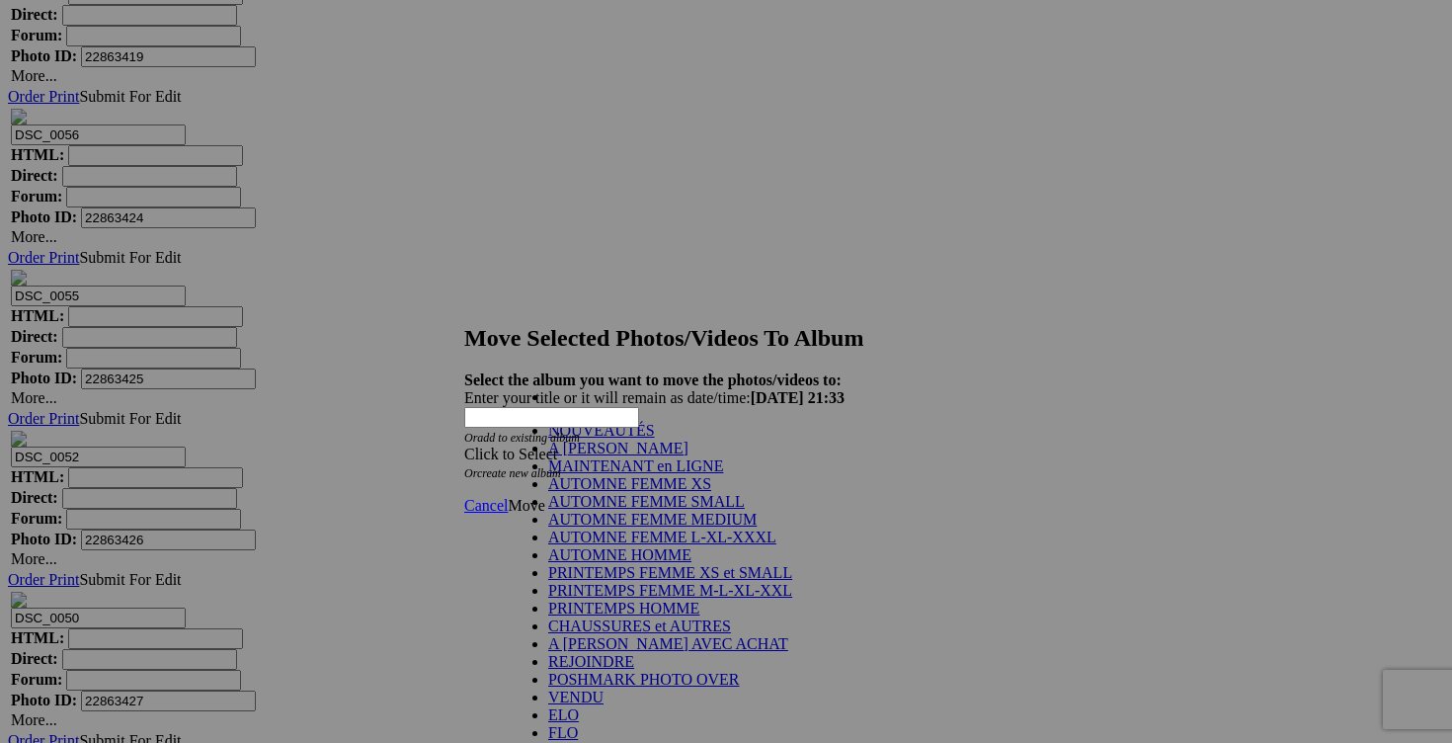
click at [635, 439] on link "NOUVEAUTÉS" at bounding box center [601, 430] width 107 height 17
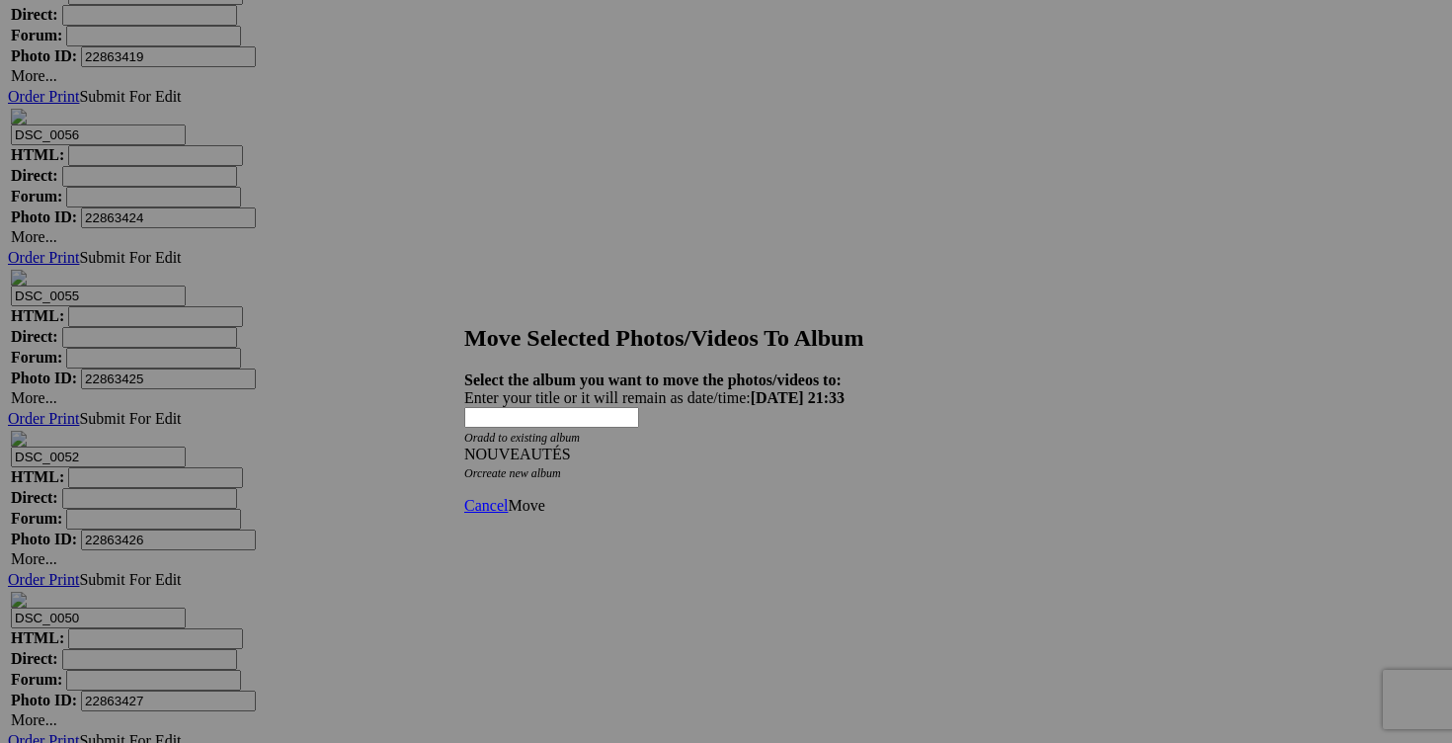
click at [544, 497] on span "Move" at bounding box center [526, 505] width 37 height 17
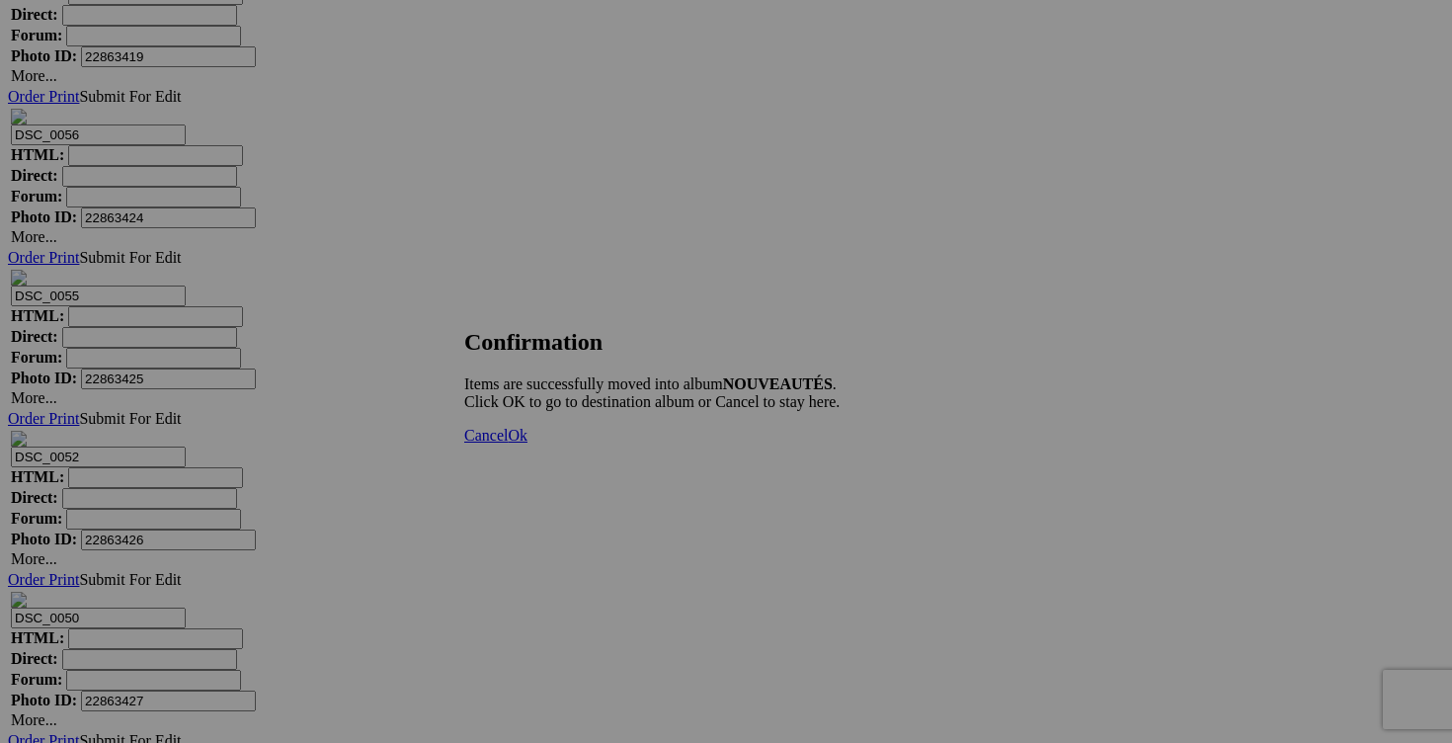
click at [508, 444] on span "Cancel" at bounding box center [485, 435] width 43 height 17
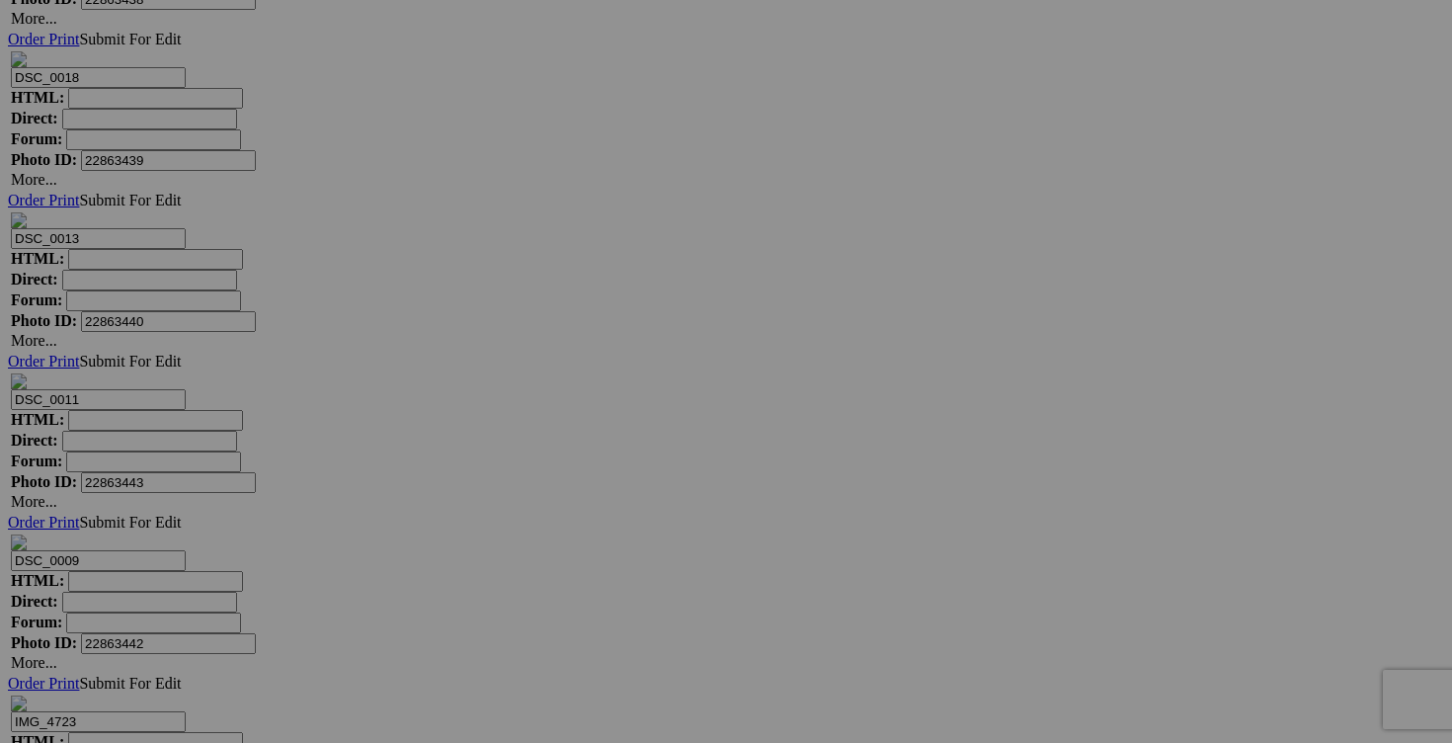
scroll to position [10853, 0]
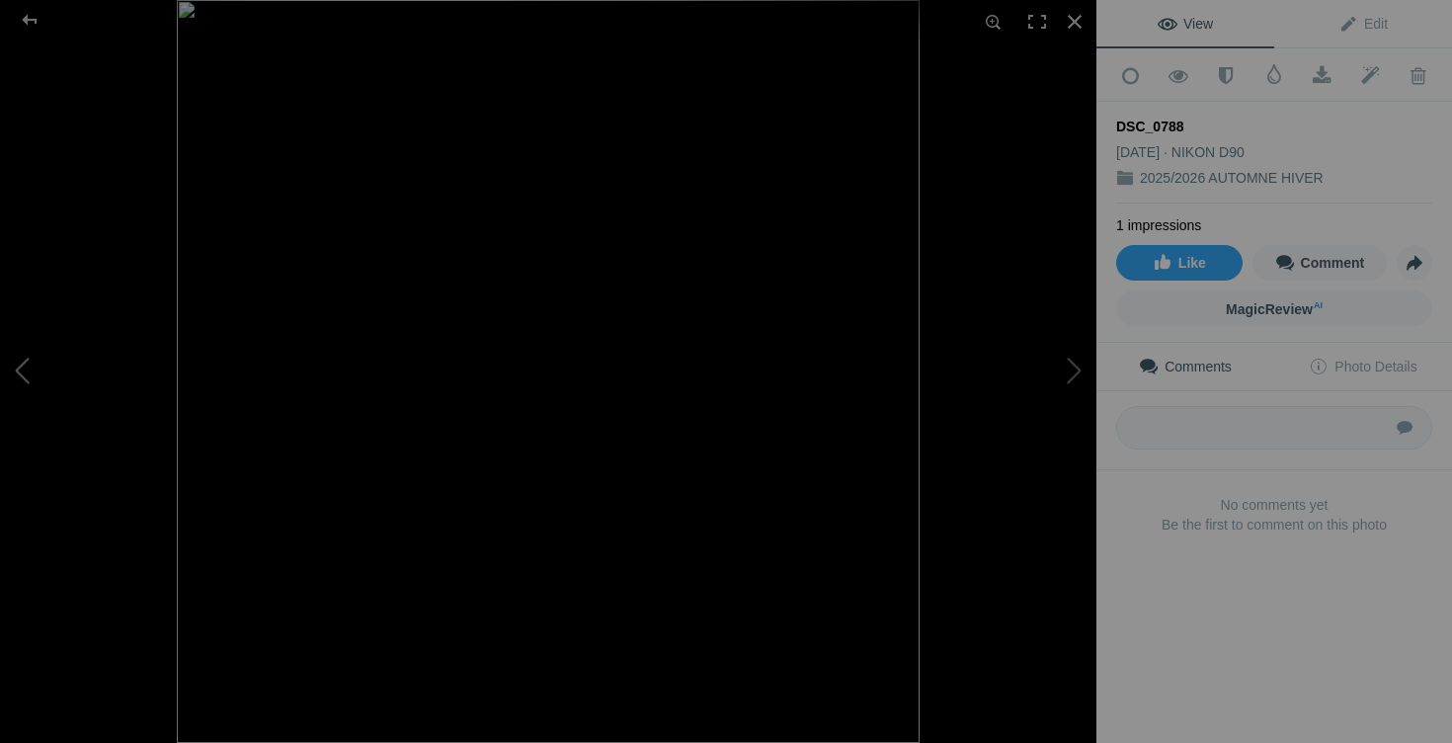
click at [30, 363] on button at bounding box center [74, 372] width 148 height 268
click at [31, 366] on button at bounding box center [74, 372] width 148 height 268
click at [1082, 18] on div at bounding box center [1074, 21] width 43 height 43
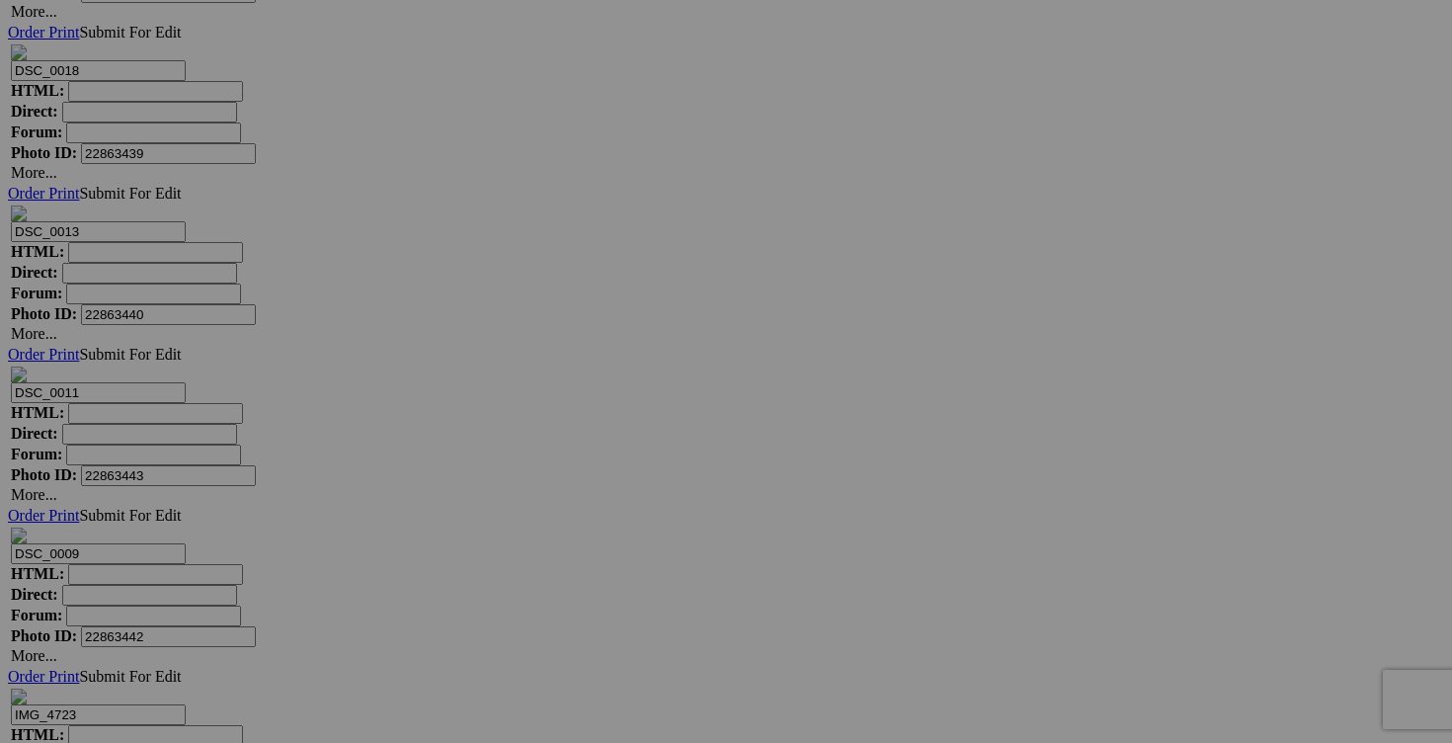
click at [595, 511] on link "Yes" at bounding box center [583, 519] width 23 height 17
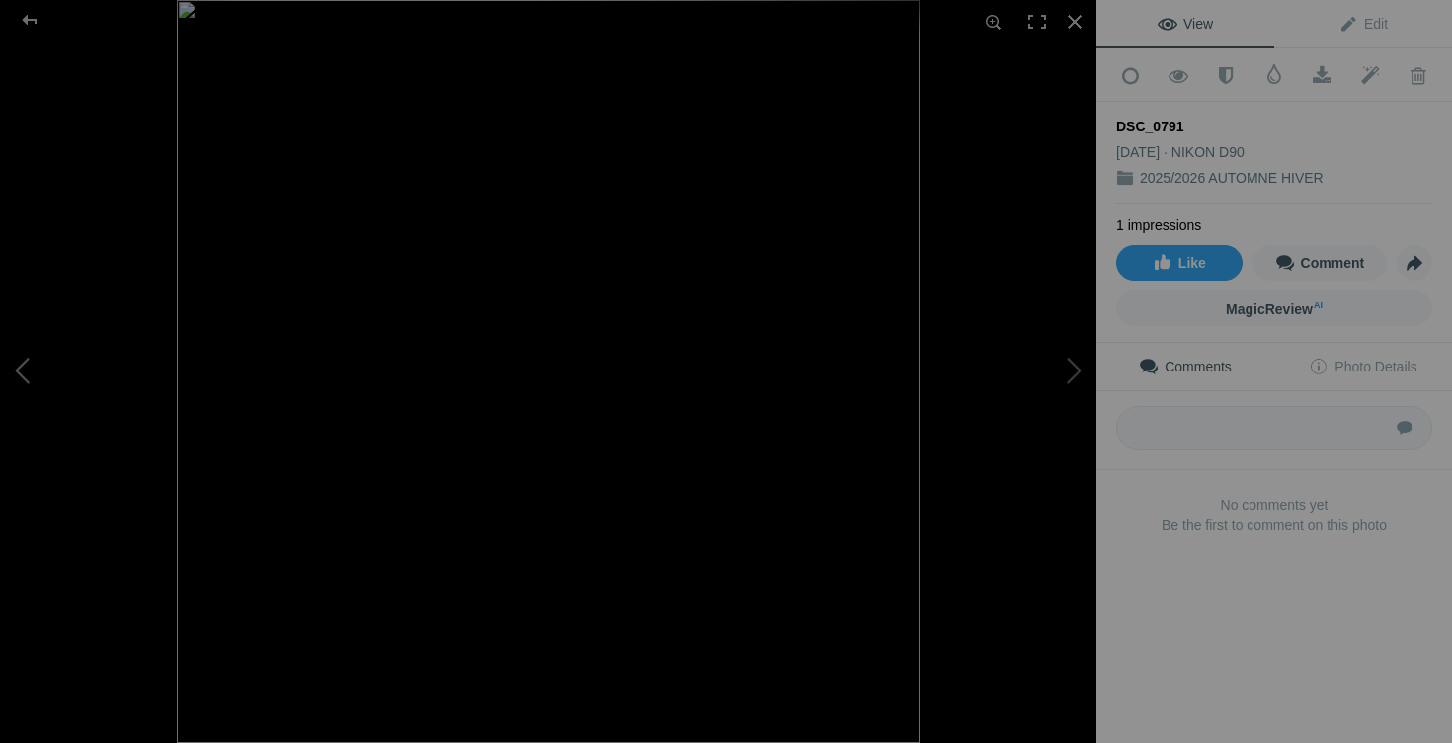
click at [40, 375] on button at bounding box center [74, 372] width 148 height 268
click at [1075, 20] on div at bounding box center [1074, 21] width 43 height 43
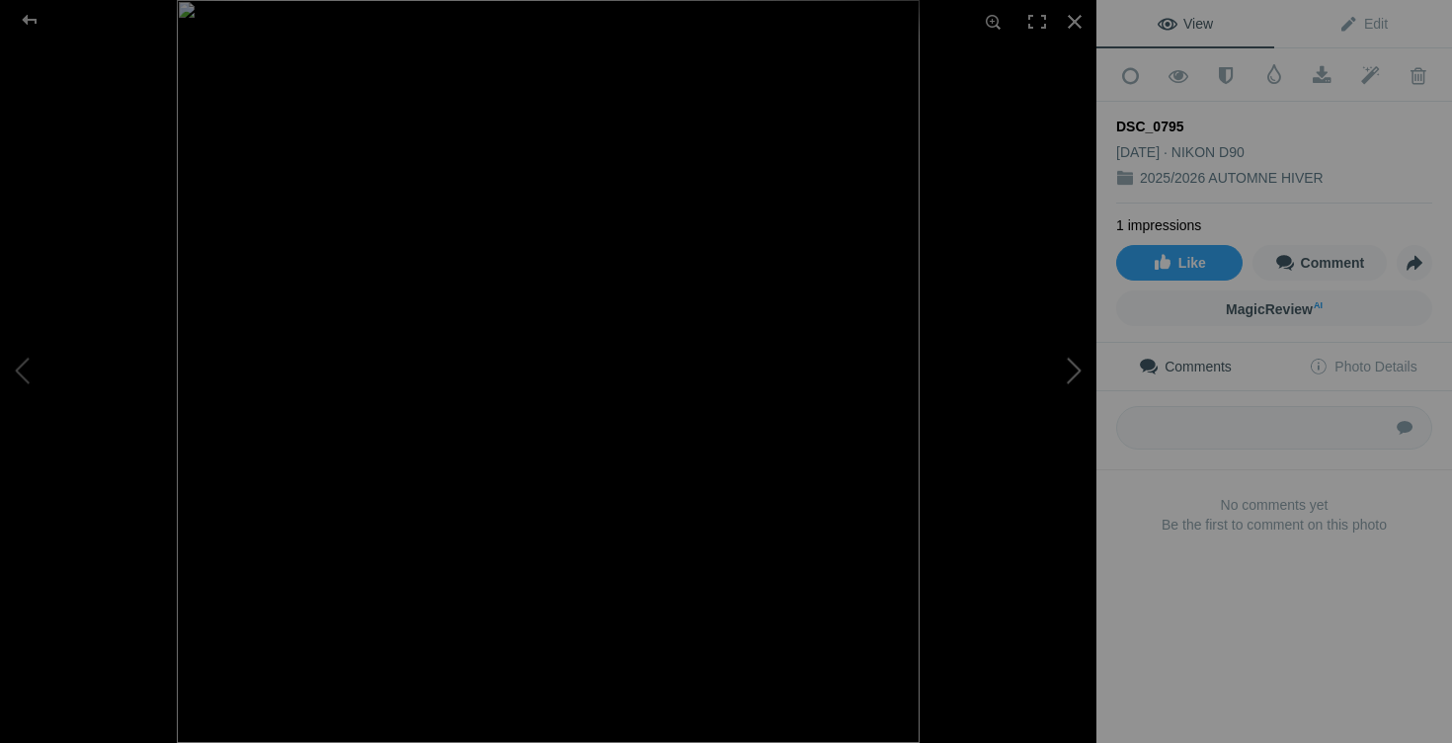
click at [1070, 376] on button at bounding box center [1022, 372] width 148 height 268
click at [1068, 27] on div at bounding box center [1074, 21] width 43 height 43
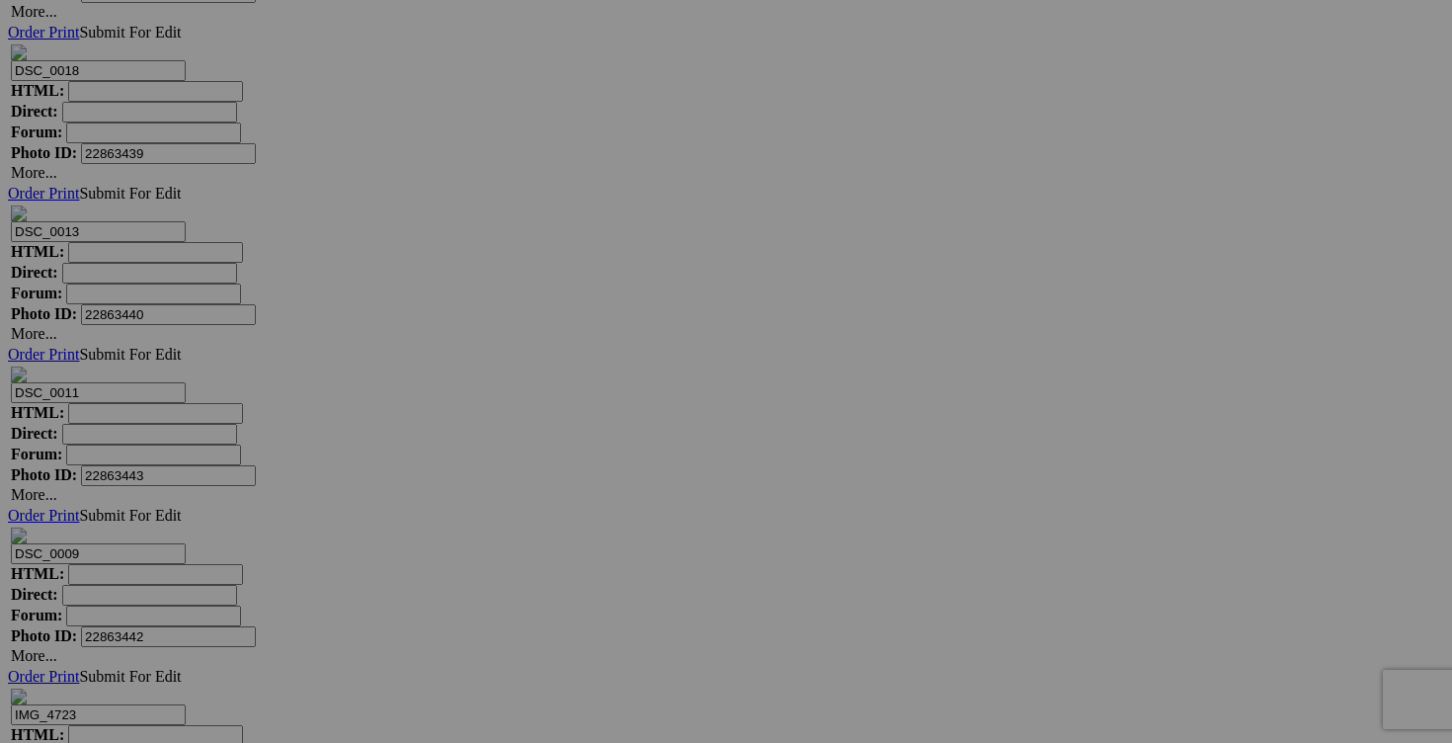
click at [595, 511] on span "Yes" at bounding box center [583, 519] width 23 height 17
drag, startPoint x: 1112, startPoint y: 350, endPoint x: 1019, endPoint y: 345, distance: 93.0
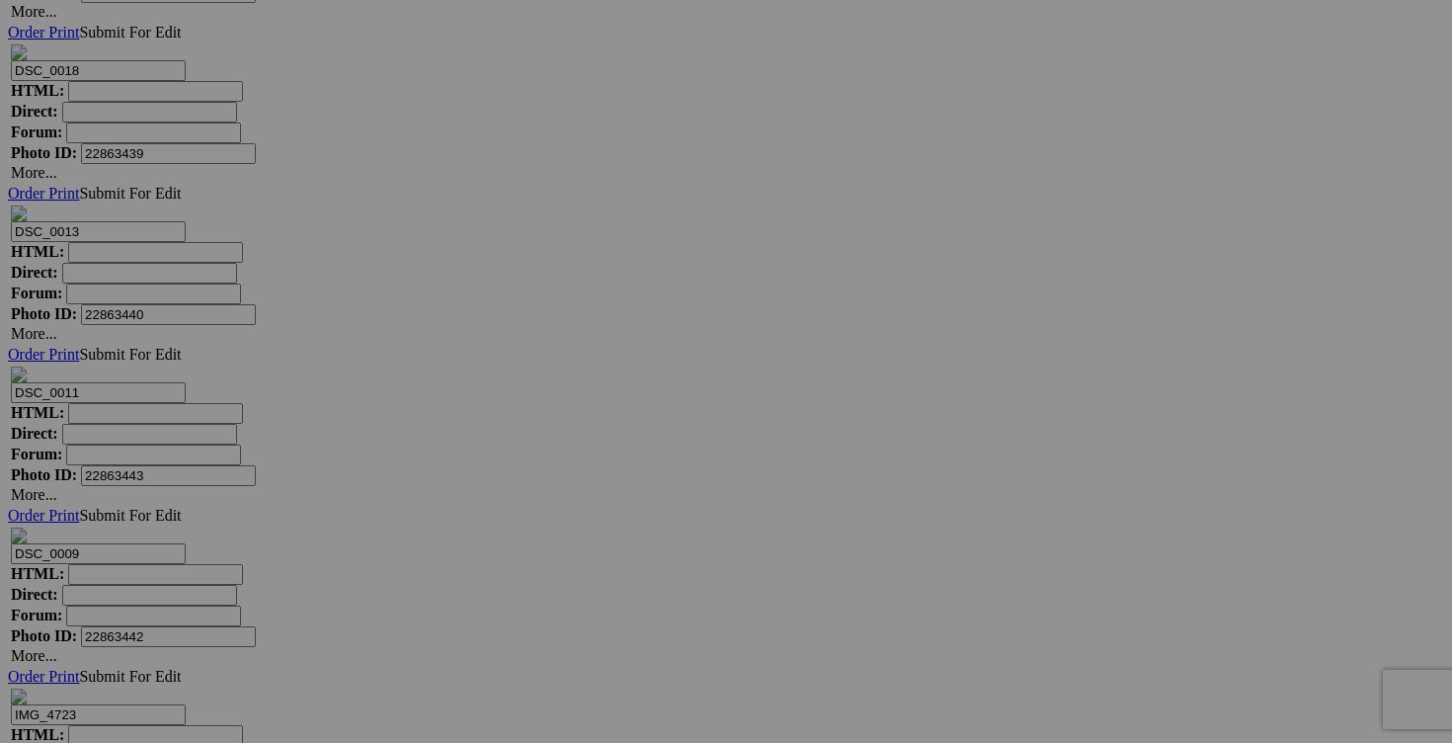
type input "jumpsuit [PERSON_NAME] taille 4 40$"
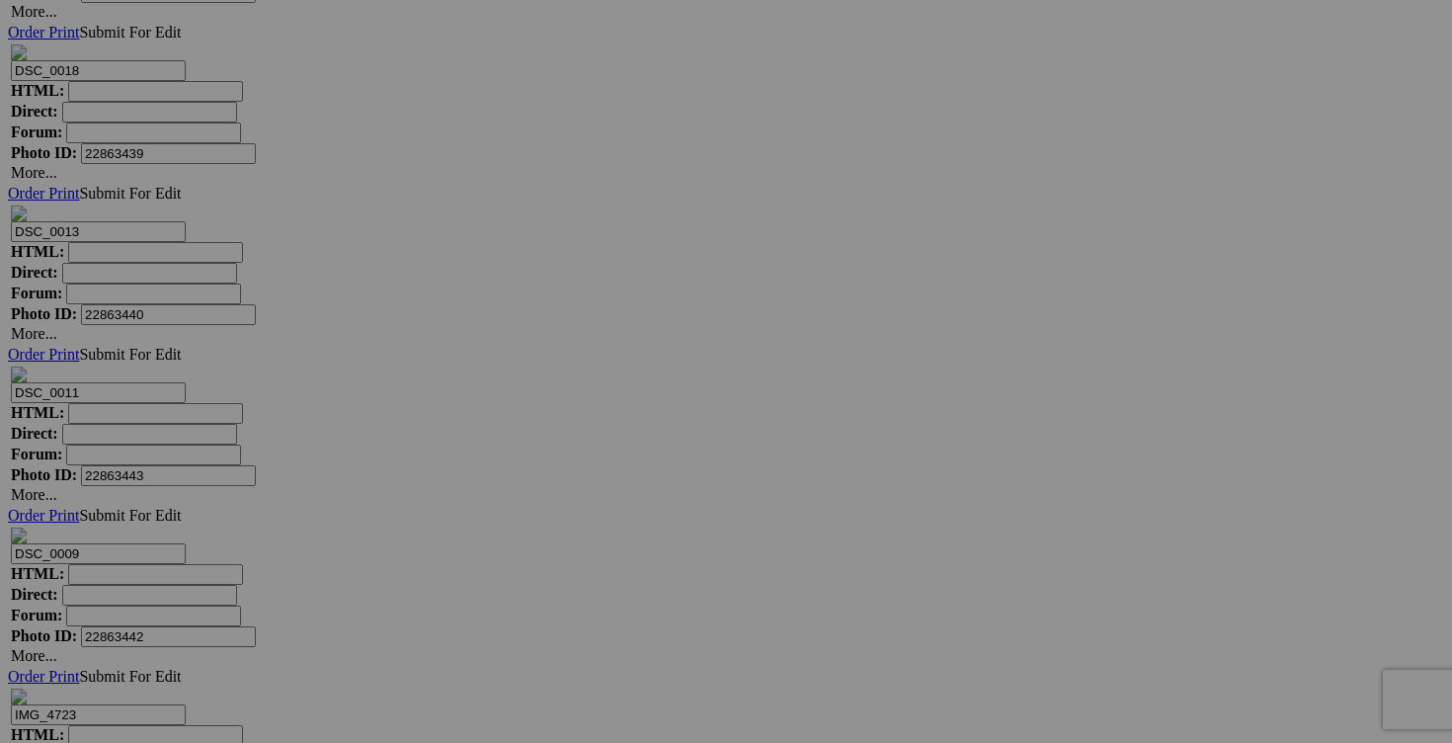
drag, startPoint x: 1131, startPoint y: 348, endPoint x: 995, endPoint y: 351, distance: 136.3
drag, startPoint x: 947, startPoint y: 351, endPoint x: 771, endPoint y: 337, distance: 176.4
paste input "jumpsuit [PERSON_NAME] taille 4"
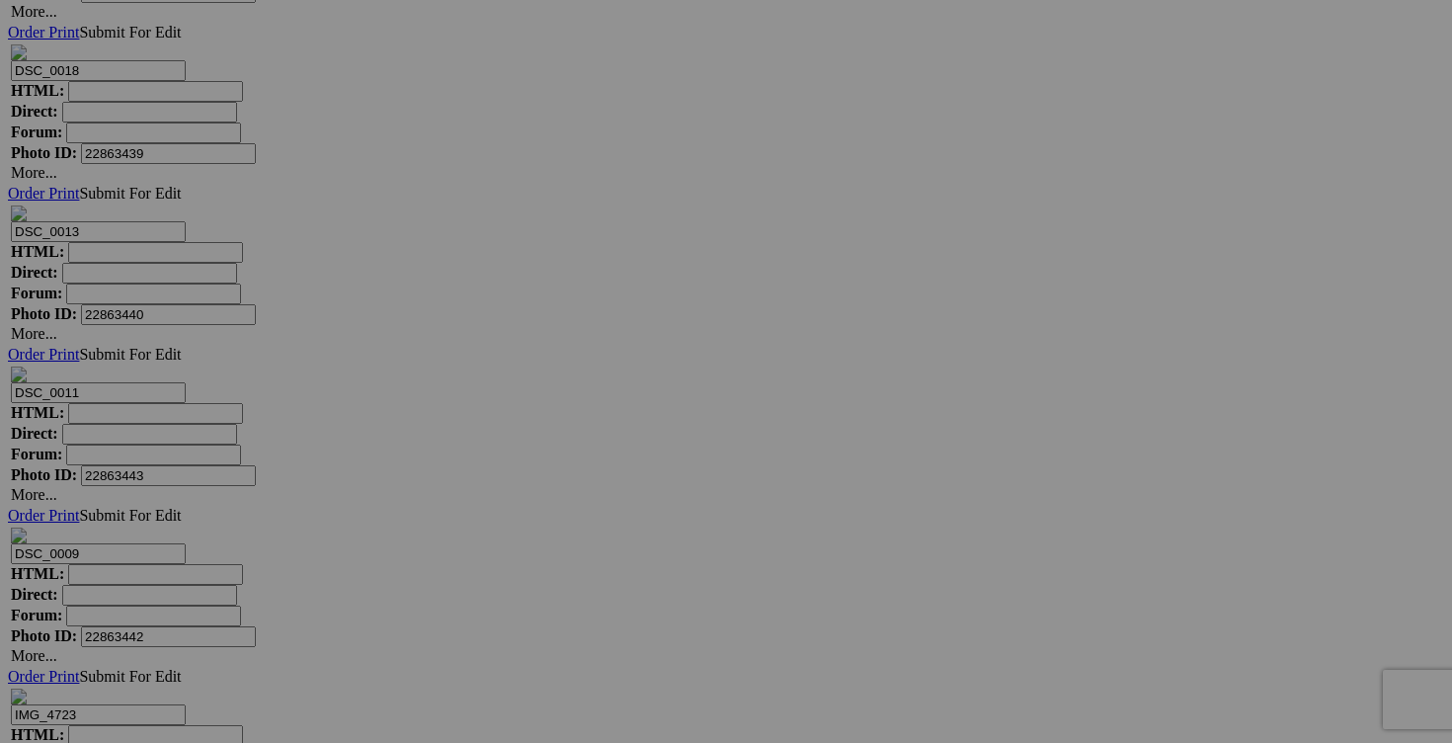
scroll to position [0, 20]
type input "jumpsuit [PERSON_NAME] taille 4"
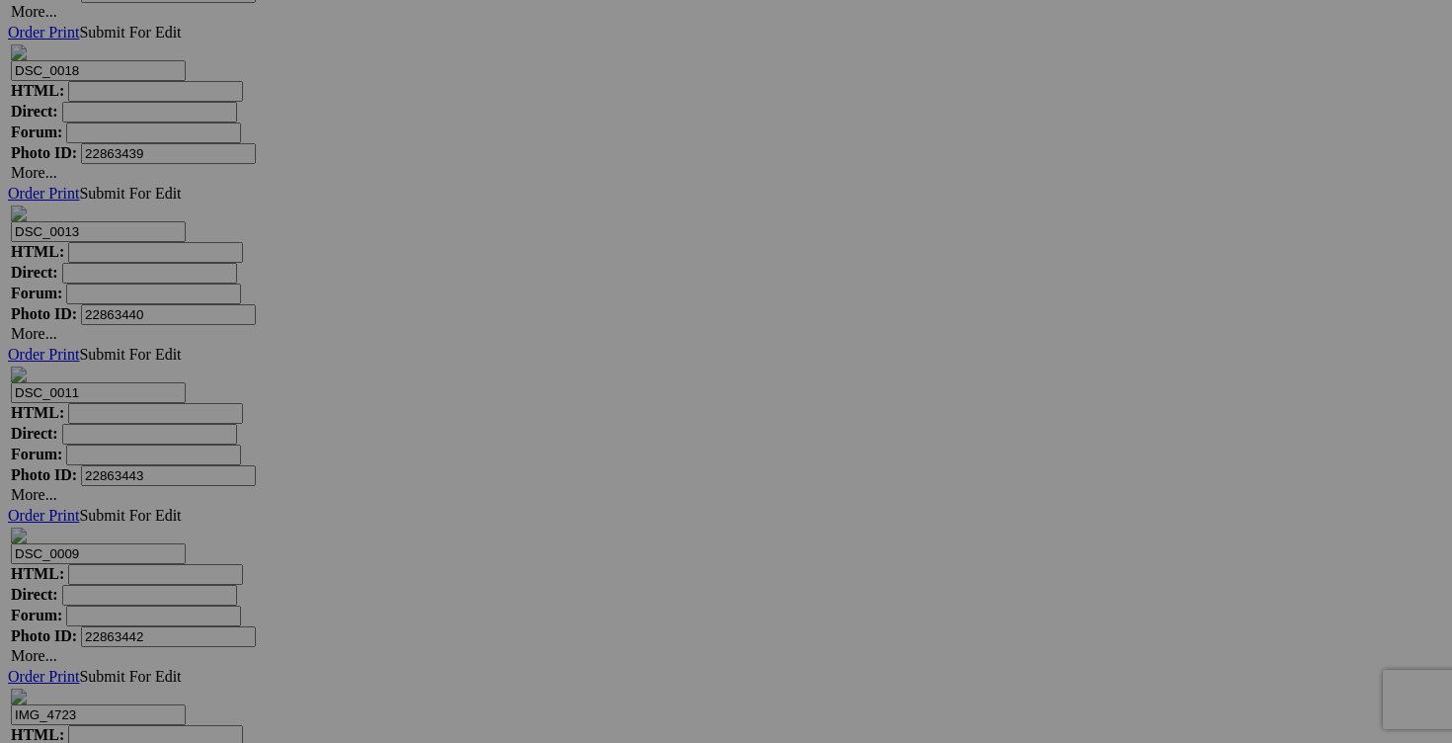
scroll to position [0, 0]
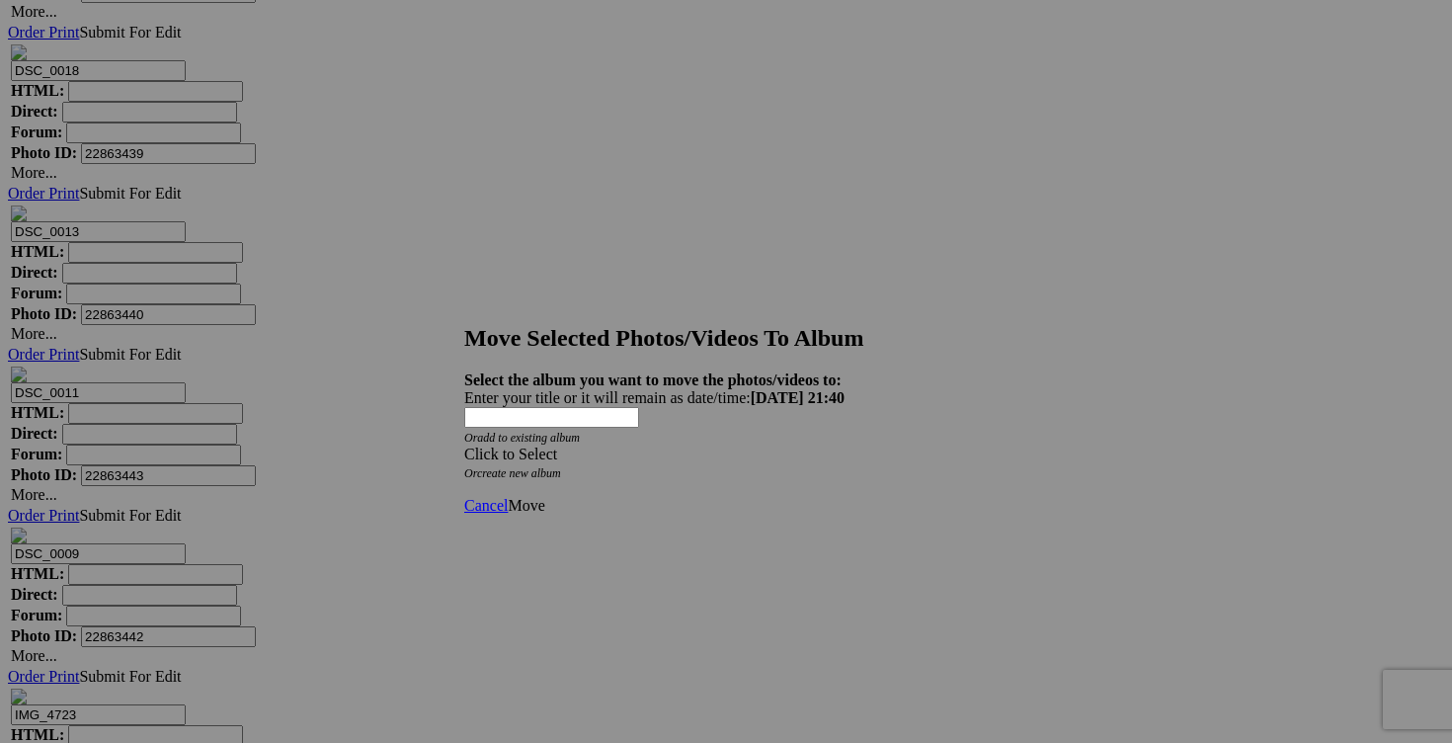
click at [853, 445] on div "Click to Select" at bounding box center [726, 454] width 524 height 18
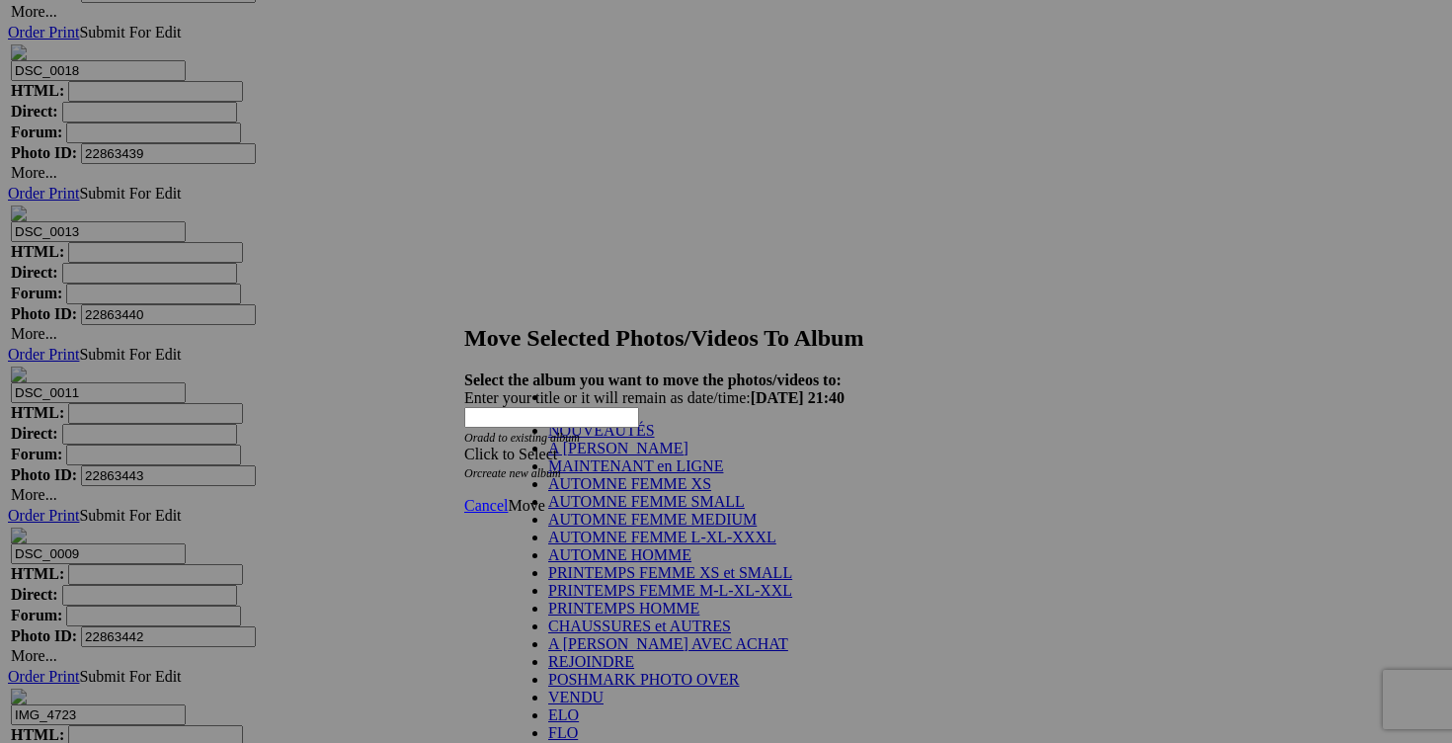
click at [654, 438] on link "NOUVEAUTÉS" at bounding box center [601, 430] width 107 height 17
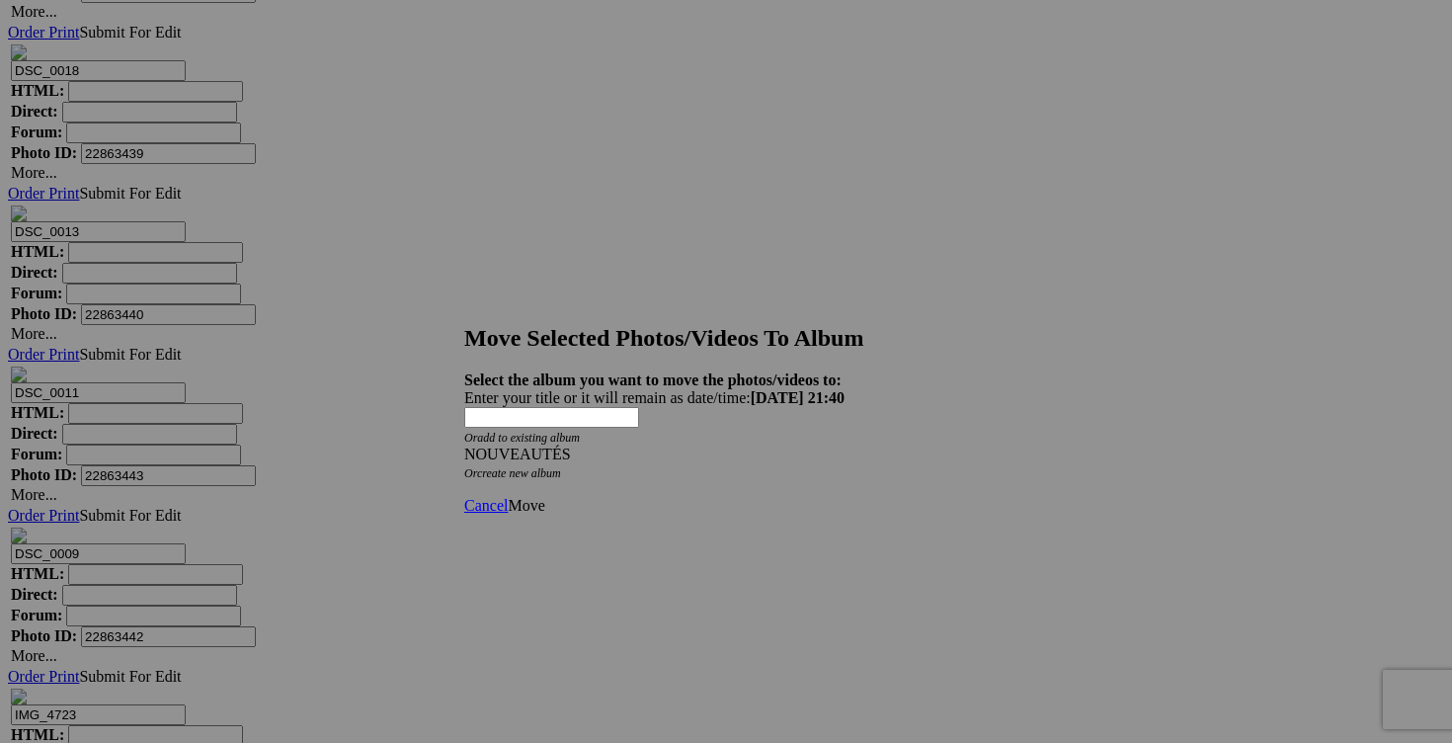
click at [544, 497] on span "Move" at bounding box center [526, 505] width 37 height 17
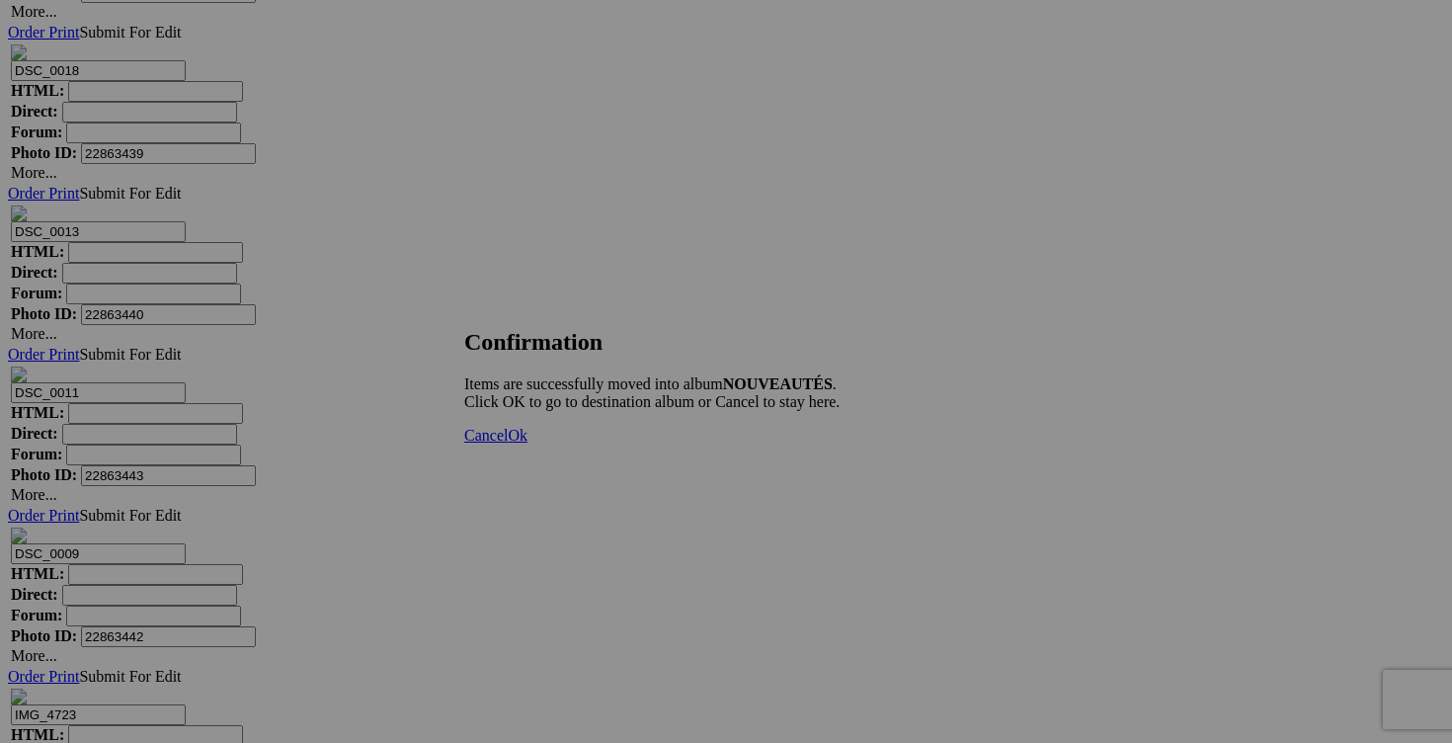
click at [508, 444] on span "Cancel" at bounding box center [485, 435] width 43 height 17
